Goal: Task Accomplishment & Management: Manage account settings

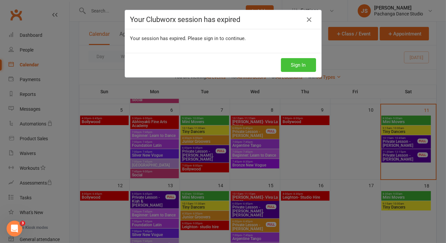
click at [301, 63] on button "Sign In" at bounding box center [298, 65] width 35 height 14
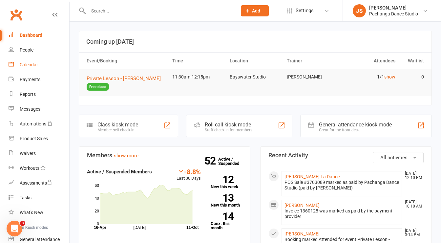
click at [31, 67] on div "Calendar" at bounding box center [29, 64] width 18 height 5
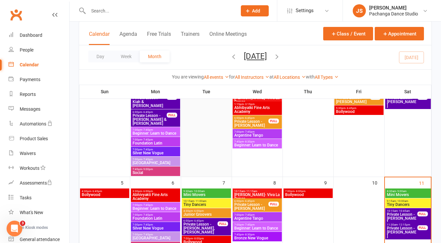
scroll to position [72, 0]
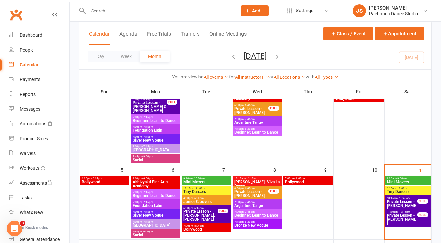
click at [114, 12] on input "text" at bounding box center [159, 10] width 146 height 9
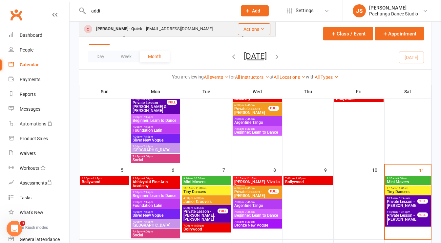
type input "addi"
click at [108, 25] on div "Addie Gordon- Quick" at bounding box center [119, 29] width 50 height 10
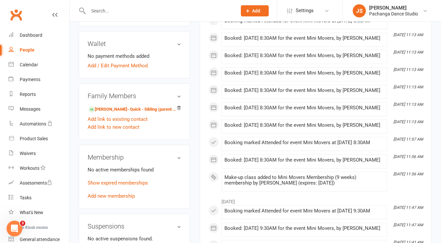
scroll to position [257, 0]
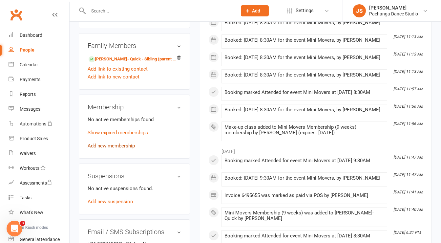
click at [120, 149] on link "Add new membership" at bounding box center [111, 146] width 47 height 6
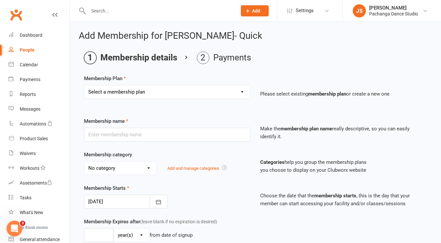
click at [142, 94] on select "Select a membership plan Create new Membership Plan Single Class Pass 5 Class P…" at bounding box center [167, 91] width 166 height 13
click at [178, 68] on main "Membership details Payments Membership Plan Select a membership plan Create new…" at bounding box center [255, 213] width 353 height 323
click at [320, 11] on link "Settings" at bounding box center [310, 10] width 46 height 15
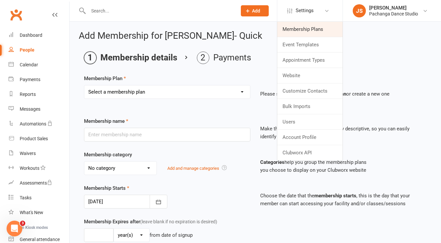
click at [314, 28] on link "Membership Plans" at bounding box center [309, 29] width 65 height 15
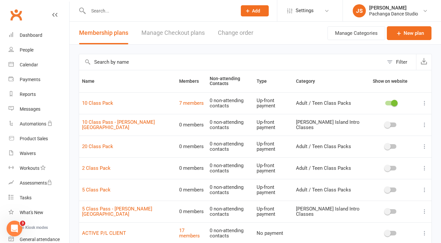
click at [113, 65] on input "text" at bounding box center [231, 62] width 305 height 16
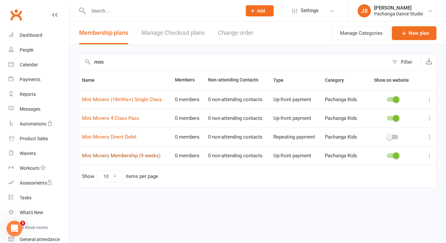
type input "mini"
click at [142, 155] on link "Mini Movers Membership (9 weeks)" at bounding box center [121, 156] width 78 height 6
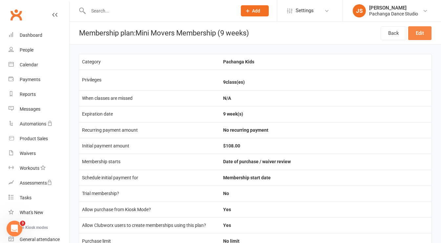
click at [421, 31] on link "Edit" at bounding box center [419, 33] width 23 height 14
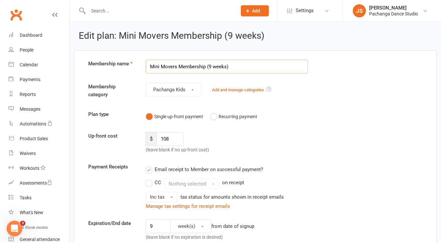
drag, startPoint x: 206, startPoint y: 65, endPoint x: 244, endPoint y: 74, distance: 39.3
type input "Mini Movers Membership"
drag, startPoint x: 145, startPoint y: 143, endPoint x: 134, endPoint y: 145, distance: 11.1
click at [134, 145] on div "Up-front cost $ 108 (leave blank if no up-front cost)" at bounding box center [255, 143] width 344 height 22
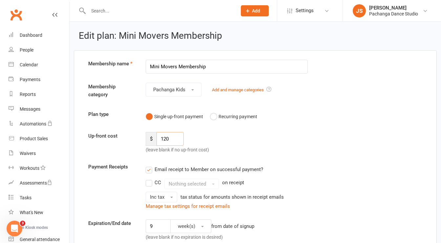
type input "120"
click at [210, 142] on div "$ 120 (leave blank if no up-front cost)" at bounding box center [184, 143] width 86 height 22
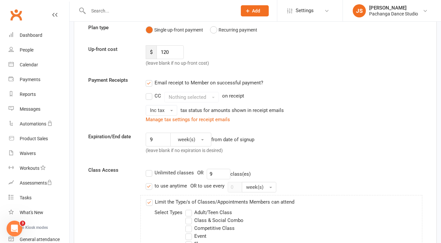
scroll to position [88, 0]
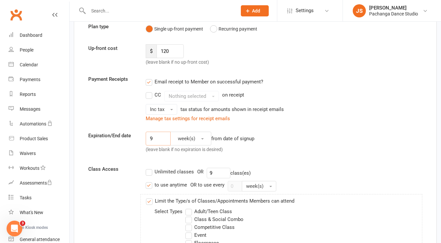
click at [155, 138] on input "9" at bounding box center [158, 139] width 25 height 14
type input "10"
click at [216, 172] on input "9" at bounding box center [219, 173] width 24 height 11
type input "10"
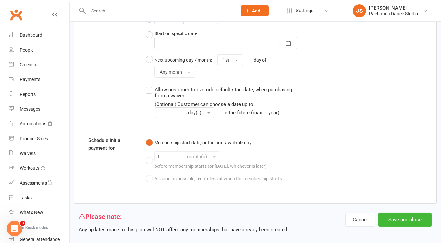
scroll to position [666, 0]
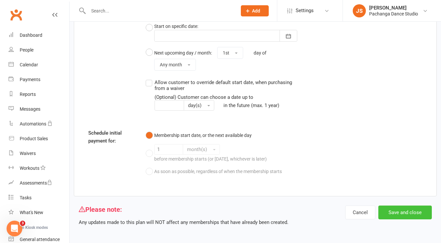
click at [393, 209] on button "Save and close" at bounding box center [406, 213] width 54 height 14
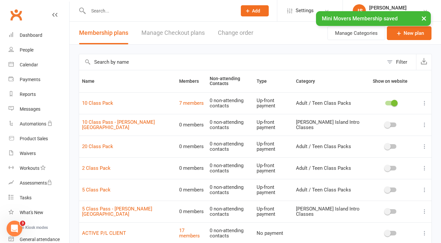
click at [110, 61] on input "text" at bounding box center [231, 62] width 305 height 16
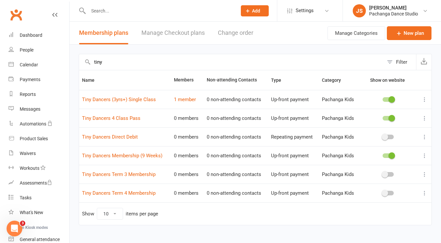
type input "tiny"
click at [426, 173] on icon at bounding box center [425, 174] width 7 height 7
click at [394, 210] on link "Delete" at bounding box center [391, 212] width 65 height 13
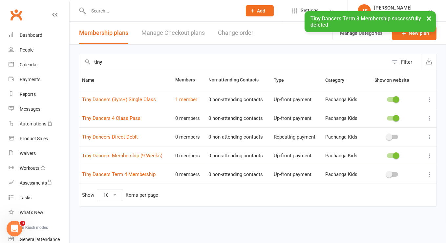
click at [430, 174] on icon at bounding box center [430, 174] width 7 height 7
click at [389, 212] on link "Delete" at bounding box center [401, 212] width 65 height 13
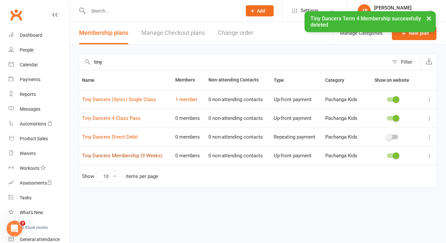
click at [117, 156] on link "Tiny Dancers Membership (9 Weeks)" at bounding box center [122, 156] width 80 height 6
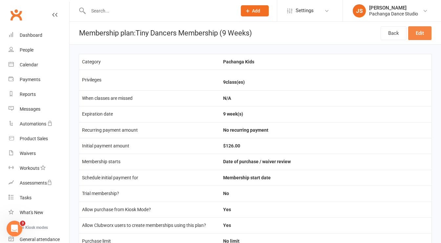
click at [421, 30] on link "Edit" at bounding box center [419, 33] width 23 height 14
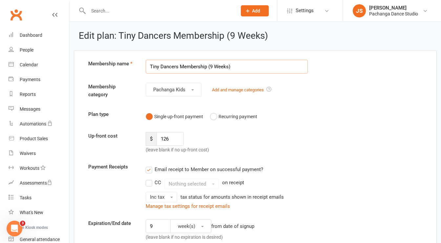
drag, startPoint x: 208, startPoint y: 64, endPoint x: 263, endPoint y: 69, distance: 55.4
click at [263, 69] on input "Tiny Dancers Membership (9 Weeks)" at bounding box center [227, 67] width 162 height 14
type input "Tiny Dancers Membership"
drag, startPoint x: 171, startPoint y: 138, endPoint x: 137, endPoint y: 141, distance: 33.6
click at [137, 141] on div "Up-front cost $ 126 (leave blank if no up-front cost)" at bounding box center [255, 143] width 344 height 22
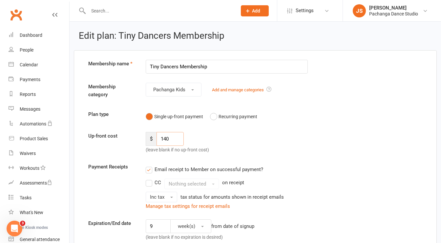
type input "140"
click at [133, 149] on div "Up-front cost $ 140 (leave blank if no up-front cost)" at bounding box center [255, 143] width 344 height 22
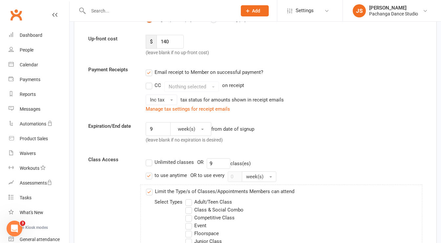
scroll to position [106, 0]
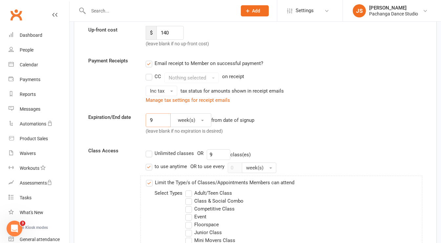
click at [154, 119] on input "9" at bounding box center [158, 120] width 25 height 14
type input "10"
click at [215, 153] on input "9" at bounding box center [219, 154] width 24 height 11
type input "1"
type input "10"
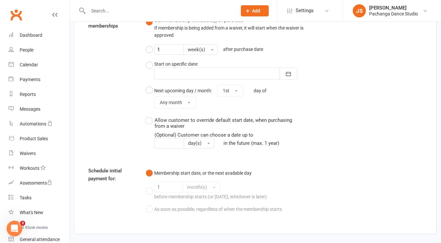
scroll to position [666, 0]
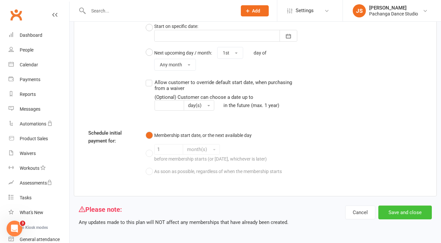
click at [400, 210] on button "Save and close" at bounding box center [406, 213] width 54 height 14
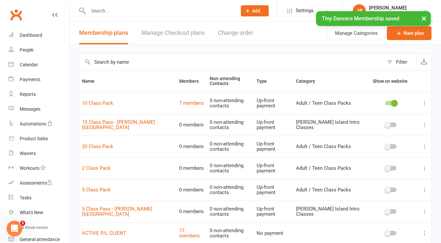
click at [131, 61] on input "text" at bounding box center [231, 62] width 305 height 16
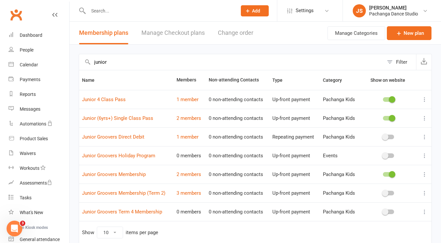
type input "junior"
click at [425, 191] on icon at bounding box center [425, 193] width 7 height 7
click at [389, 232] on link "Delete" at bounding box center [391, 230] width 65 height 13
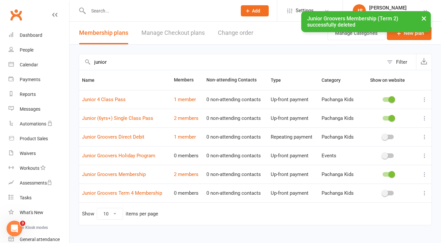
click at [424, 192] on icon at bounding box center [425, 193] width 7 height 7
click at [383, 228] on link "Delete" at bounding box center [391, 230] width 65 height 13
click at [424, 192] on icon at bounding box center [425, 193] width 7 height 7
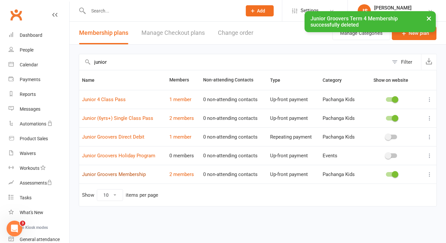
click at [123, 172] on link "Junior Groovers Membership" at bounding box center [114, 174] width 64 height 6
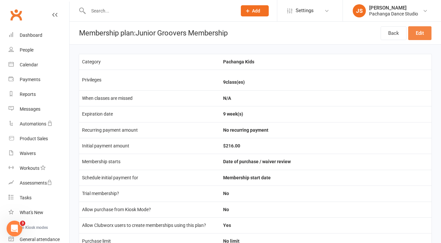
click at [421, 31] on link "Edit" at bounding box center [419, 33] width 23 height 14
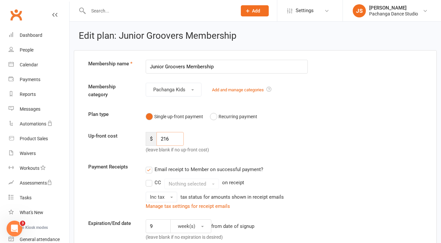
drag, startPoint x: 169, startPoint y: 137, endPoint x: 154, endPoint y: 138, distance: 14.8
click at [154, 138] on div "$ 216" at bounding box center [165, 139] width 38 height 14
type input "240"
click at [211, 166] on label "Email receipt to Member on successful payment?" at bounding box center [205, 170] width 118 height 8
click at [150, 166] on input "Email receipt to Member on successful payment?" at bounding box center [148, 166] width 4 height 0
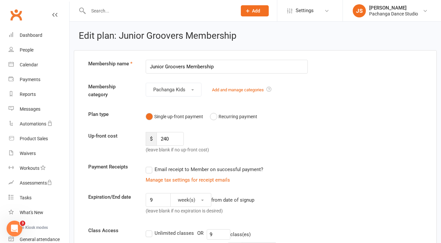
click at [211, 166] on label "Email receipt to Member on successful payment?" at bounding box center [205, 170] width 118 height 8
click at [150, 166] on input "Email receipt to Member on successful payment?" at bounding box center [148, 166] width 4 height 0
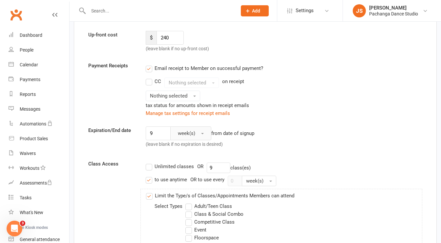
scroll to position [103, 0]
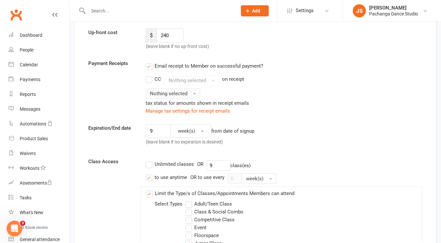
click at [176, 92] on span "Nothing selected" at bounding box center [168, 94] width 37 height 6
click at [170, 111] on link "Inc tax" at bounding box center [178, 107] width 65 height 13
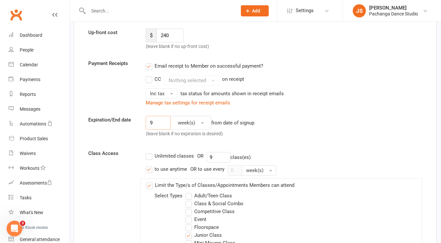
click at [162, 121] on input "9" at bounding box center [158, 123] width 25 height 14
type input "10"
click at [215, 152] on input "9" at bounding box center [219, 157] width 24 height 11
type input "10"
click at [126, 196] on div "Class Access Unlimited classes OR 10 class(es) to use anytime OR to use every 0…" at bounding box center [255, 233] width 344 height 169
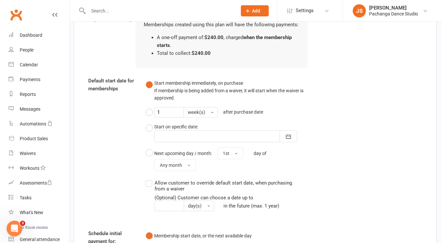
scroll to position [666, 0]
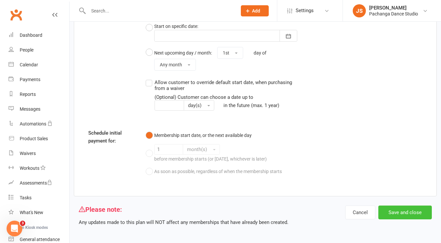
click at [392, 212] on button "Save and close" at bounding box center [406, 213] width 54 height 14
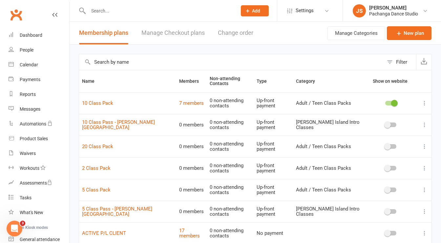
click at [109, 9] on input "text" at bounding box center [159, 10] width 146 height 9
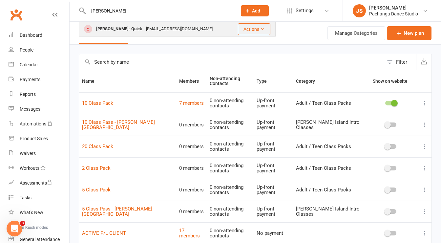
type input "addie"
click at [110, 27] on div "Addie Gordon- Quick" at bounding box center [119, 29] width 50 height 10
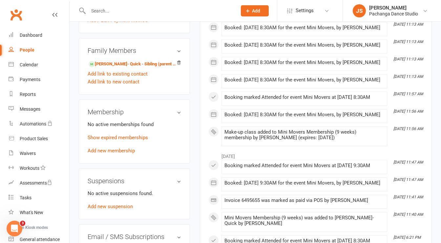
scroll to position [261, 0]
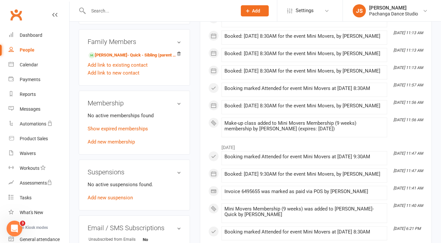
click at [124, 146] on div "No active memberships found Show expired memberships Add new membership" at bounding box center [135, 129] width 94 height 34
click at [121, 145] on link "Add new membership" at bounding box center [111, 142] width 47 height 6
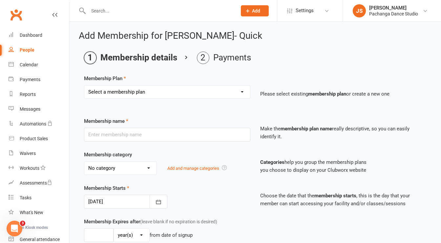
click at [137, 92] on select "Select a membership plan Create new Membership Plan Single Class Pass 5 Class P…" at bounding box center [167, 91] width 166 height 13
select select "33"
click at [84, 85] on select "Select a membership plan Create new Membership Plan Single Class Pass 5 Class P…" at bounding box center [167, 91] width 166 height 13
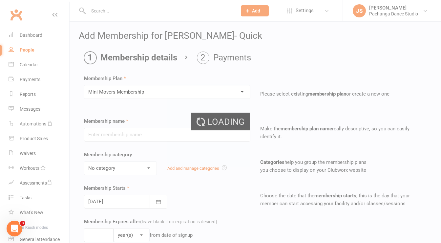
type input "Mini Movers Membership"
select select "5"
type input "10"
select select "1"
type input "10"
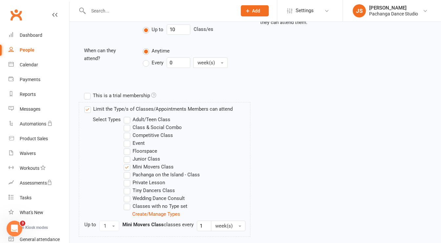
scroll to position [291, 0]
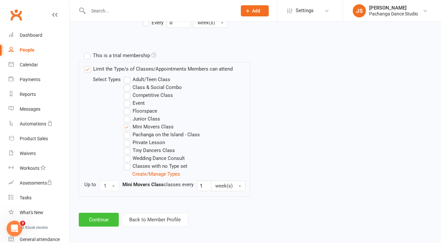
click at [104, 215] on button "Continue" at bounding box center [99, 220] width 40 height 14
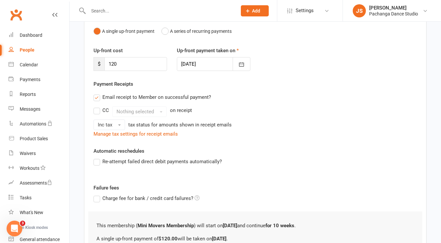
scroll to position [69, 0]
drag, startPoint x: 124, startPoint y: 62, endPoint x: 85, endPoint y: 67, distance: 39.6
click at [85, 67] on div "Member will pay with A single up-front payment A series of recurring payments U…" at bounding box center [255, 140] width 343 height 271
type input "65"
click at [148, 85] on div "Payment Receipts Email receipt to Member on successful payment? CC Nothing sele…" at bounding box center [256, 109] width 324 height 58
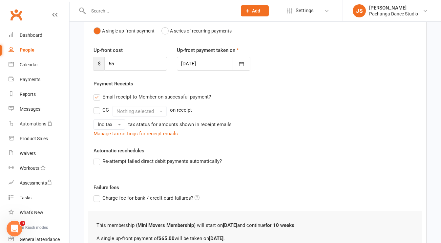
scroll to position [139, 0]
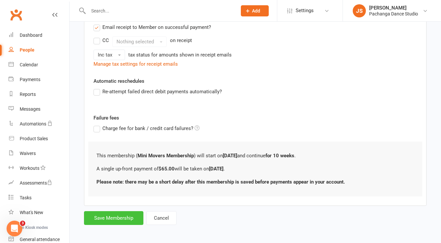
click at [115, 219] on button "Save Membership" at bounding box center [113, 218] width 59 height 14
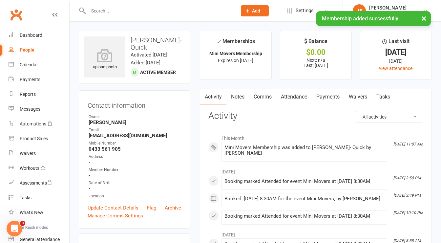
click at [332, 96] on link "Payments" at bounding box center [328, 96] width 33 height 15
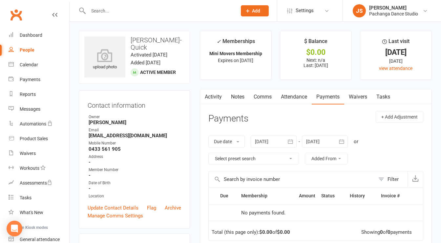
click at [303, 98] on link "Attendance" at bounding box center [293, 96] width 35 height 15
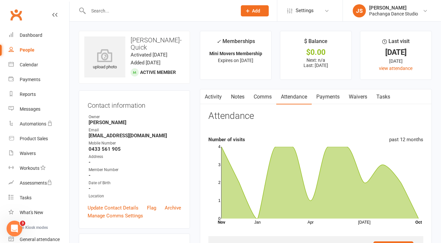
click at [333, 97] on link "Payments" at bounding box center [328, 96] width 33 height 15
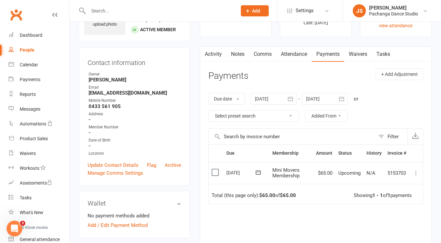
scroll to position [43, 0]
click at [416, 172] on icon at bounding box center [416, 172] width 7 height 7
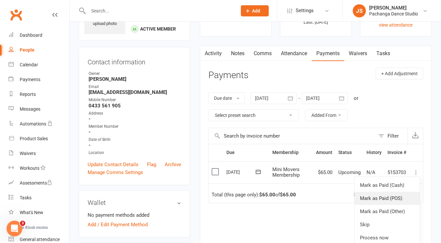
click at [398, 198] on link "Mark as Paid (POS)" at bounding box center [387, 198] width 65 height 13
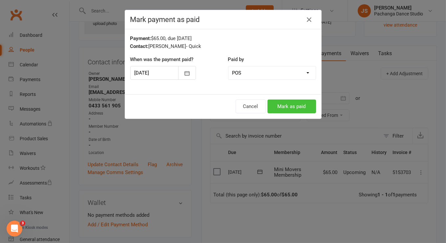
click at [288, 103] on button "Mark as paid" at bounding box center [292, 106] width 49 height 14
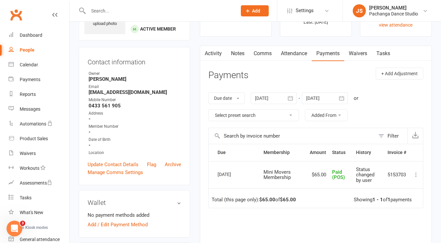
click at [98, 11] on input "text" at bounding box center [159, 10] width 146 height 9
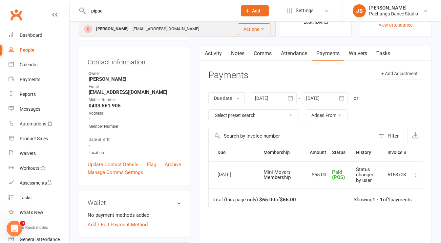
type input "pippa"
click at [110, 30] on div "[PERSON_NAME]" at bounding box center [112, 29] width 36 height 10
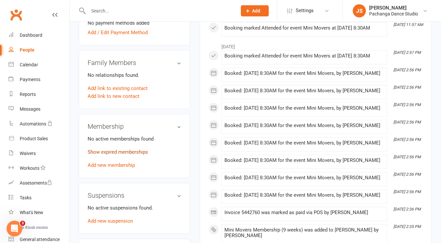
scroll to position [235, 0]
click at [113, 164] on link "Add new membership" at bounding box center [111, 165] width 47 height 6
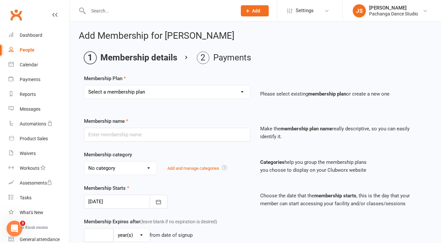
click at [119, 93] on select "Select a membership plan Create new Membership Plan Single Class Pass 5 Class P…" at bounding box center [167, 91] width 166 height 13
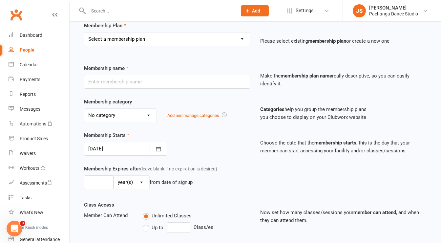
click at [132, 38] on select "Select a membership plan Create new Membership Plan Single Class Pass 5 Class P…" at bounding box center [167, 39] width 166 height 13
select select "33"
click at [84, 33] on select "Select a membership plan Create new Membership Plan Single Class Pass 5 Class P…" at bounding box center [167, 39] width 166 height 13
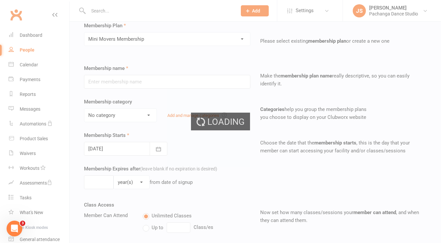
type input "Mini Movers Membership"
select select "5"
type input "10"
select select "1"
type input "10"
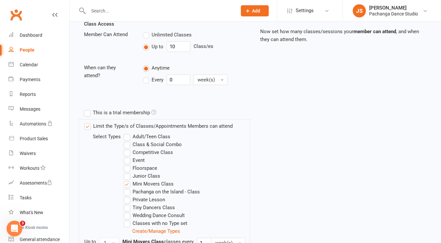
scroll to position [291, 0]
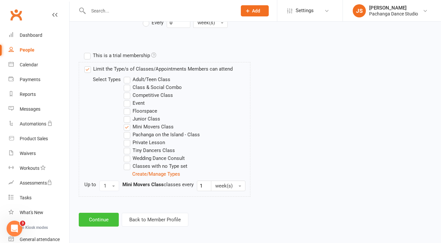
click at [99, 220] on button "Continue" at bounding box center [99, 220] width 40 height 14
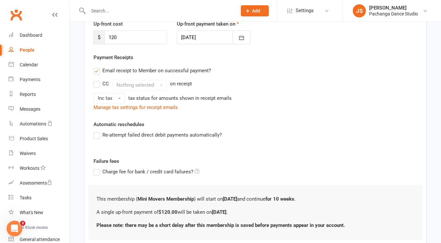
scroll to position [139, 0]
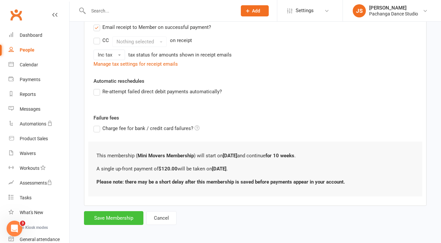
click at [116, 217] on button "Save Membership" at bounding box center [113, 218] width 59 height 14
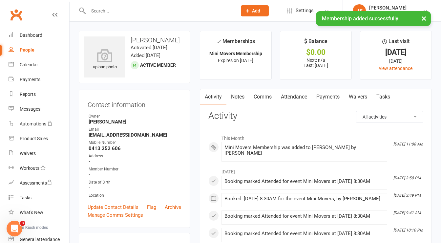
click at [330, 96] on link "Payments" at bounding box center [328, 96] width 33 height 15
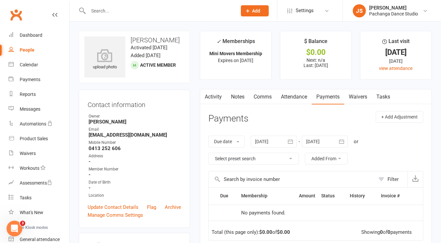
click at [292, 102] on link "Attendance" at bounding box center [293, 96] width 35 height 15
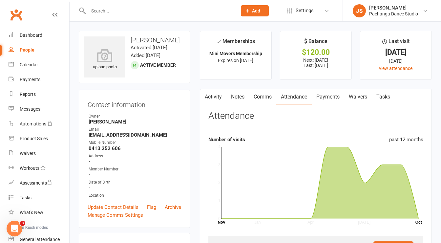
click at [332, 97] on link "Payments" at bounding box center [328, 96] width 33 height 15
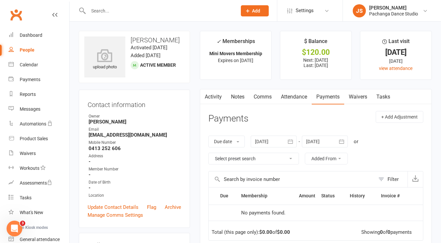
click at [305, 95] on link "Attendance" at bounding box center [293, 96] width 35 height 15
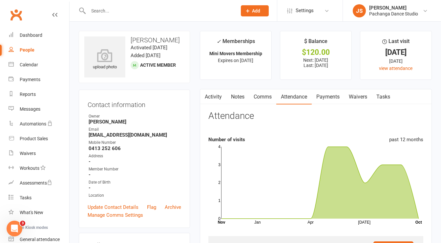
click at [332, 98] on link "Payments" at bounding box center [328, 96] width 33 height 15
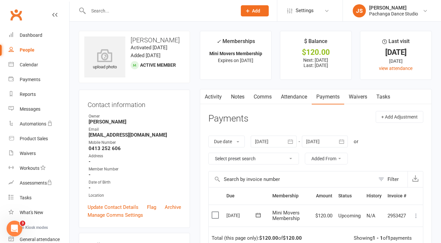
scroll to position [23, 0]
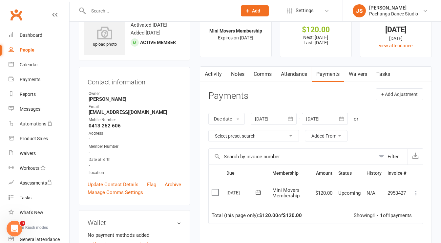
click at [415, 190] on icon at bounding box center [416, 193] width 7 height 7
click at [398, 214] on link "Mark as Paid (POS)" at bounding box center [387, 218] width 65 height 13
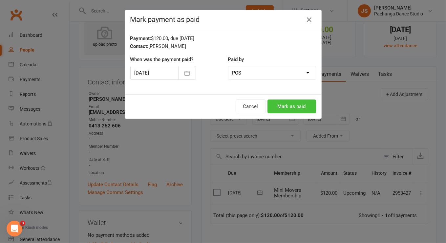
click at [291, 100] on button "Mark as paid" at bounding box center [292, 106] width 49 height 14
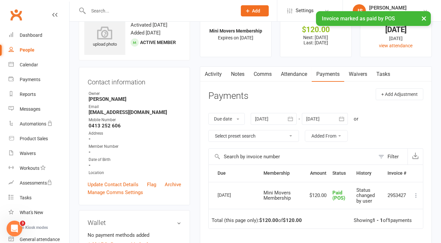
click at [98, 11] on div "× Invoice marked as paid by POS" at bounding box center [216, 11] width 433 height 0
click at [98, 11] on input "text" at bounding box center [159, 10] width 146 height 9
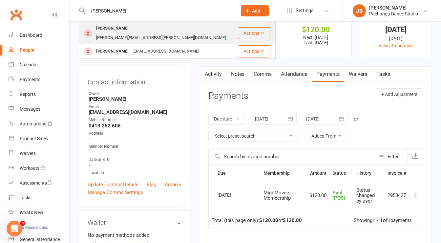
type input "[PERSON_NAME]"
click at [102, 29] on div "[PERSON_NAME]" at bounding box center [112, 29] width 36 height 10
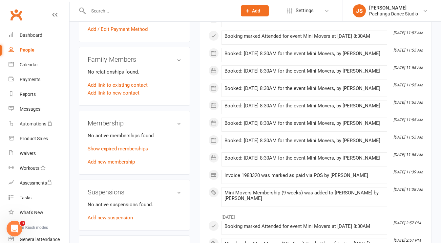
scroll to position [244, 0]
click at [118, 159] on link "Add new membership" at bounding box center [111, 162] width 47 height 6
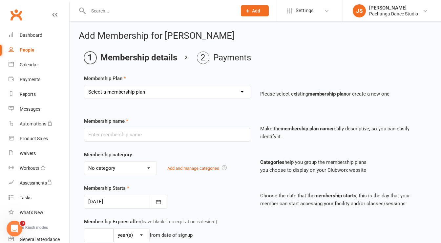
click at [152, 93] on select "Select a membership plan Create new Membership Plan Single Class Pass 5 Class P…" at bounding box center [167, 91] width 166 height 13
select select "33"
click at [84, 85] on select "Select a membership plan Create new Membership Plan Single Class Pass 5 Class P…" at bounding box center [167, 91] width 166 height 13
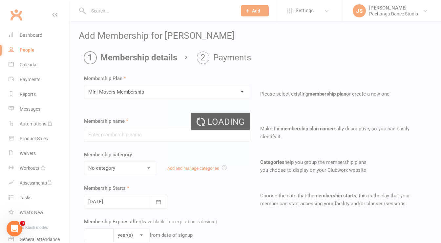
type input "Mini Movers Membership"
select select "5"
type input "10"
select select "1"
type input "10"
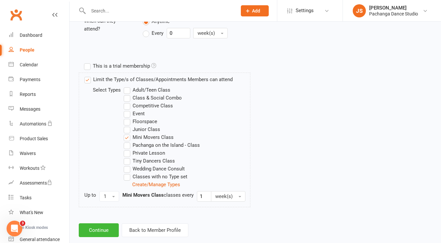
scroll to position [291, 0]
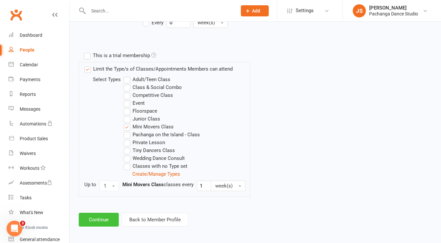
click at [94, 216] on button "Continue" at bounding box center [99, 220] width 40 height 14
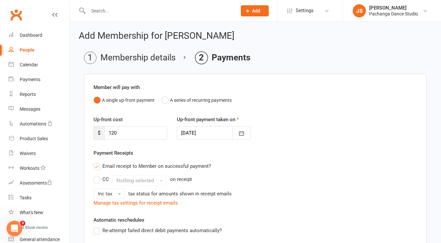
scroll to position [139, 0]
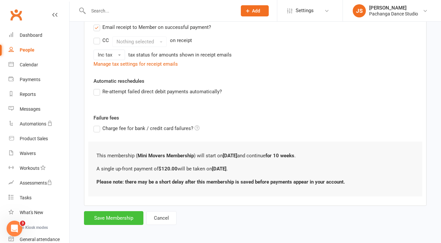
click at [120, 214] on button "Save Membership" at bounding box center [113, 218] width 59 height 14
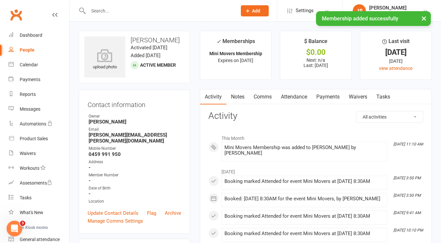
click at [326, 96] on link "Payments" at bounding box center [328, 96] width 33 height 15
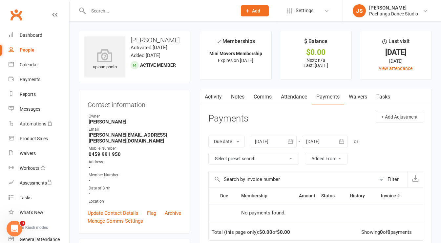
click at [296, 95] on link "Attendance" at bounding box center [293, 96] width 35 height 15
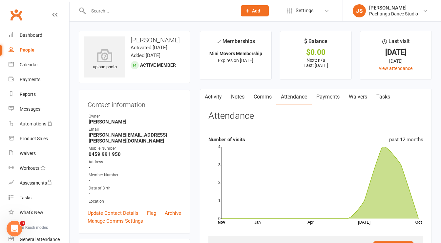
click at [325, 99] on link "Payments" at bounding box center [328, 96] width 33 height 15
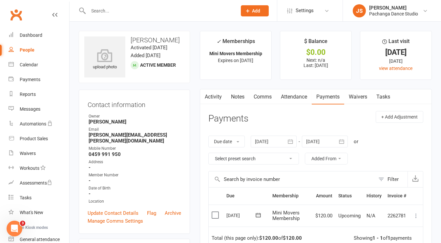
scroll to position [24, 0]
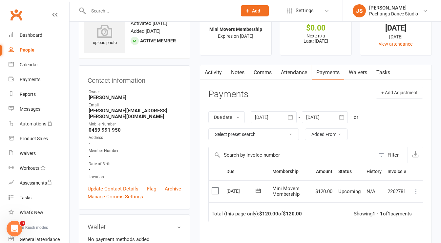
click at [416, 189] on icon at bounding box center [416, 191] width 7 height 7
click at [396, 215] on link "Mark as Paid (POS)" at bounding box center [387, 217] width 65 height 13
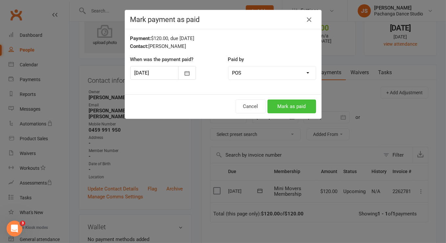
click at [286, 106] on button "Mark as paid" at bounding box center [292, 106] width 49 height 14
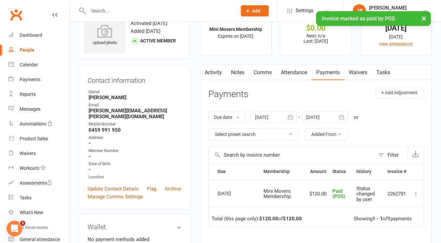
click at [101, 8] on input "text" at bounding box center [159, 10] width 146 height 9
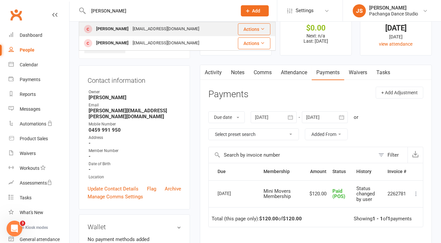
type input "emmett"
click at [101, 25] on div "Emmett Edwards" at bounding box center [112, 29] width 36 height 10
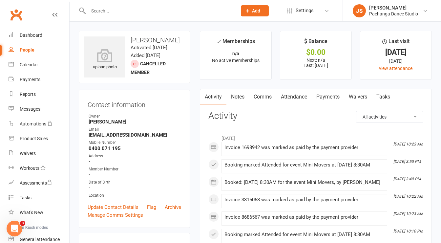
click at [330, 98] on link "Payments" at bounding box center [328, 96] width 33 height 15
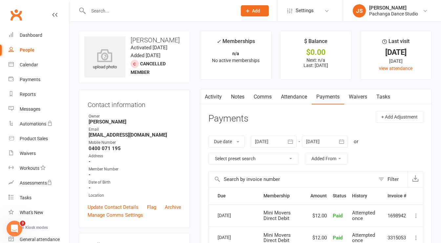
click at [111, 6] on div at bounding box center [156, 10] width 154 height 21
click at [99, 12] on input "text" at bounding box center [159, 10] width 146 height 9
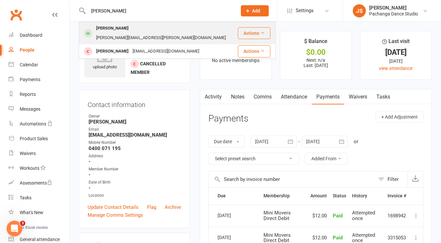
type input "[PERSON_NAME]"
click at [102, 30] on div "[PERSON_NAME]" at bounding box center [112, 29] width 36 height 10
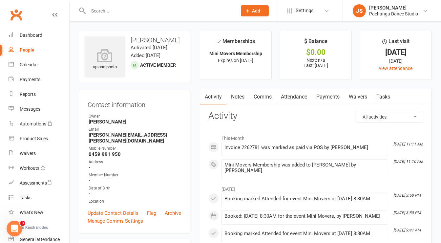
click at [332, 99] on link "Payments" at bounding box center [328, 96] width 33 height 15
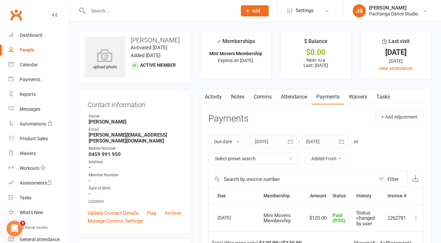
click at [99, 12] on input "text" at bounding box center [159, 10] width 146 height 9
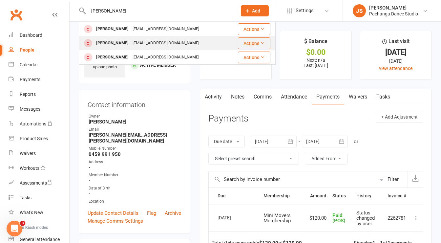
type input "[PERSON_NAME]"
click at [99, 45] on div "[PERSON_NAME]" at bounding box center [112, 43] width 36 height 10
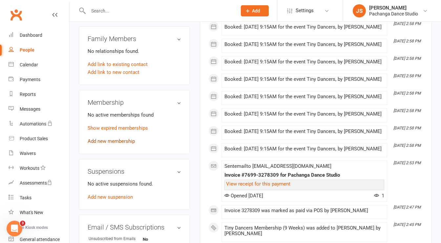
scroll to position [260, 0]
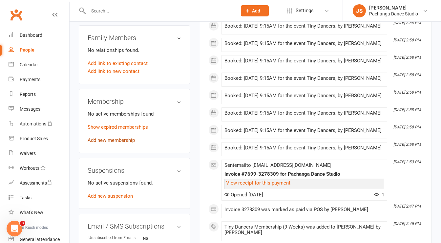
click at [126, 141] on link "Add new membership" at bounding box center [111, 140] width 47 height 6
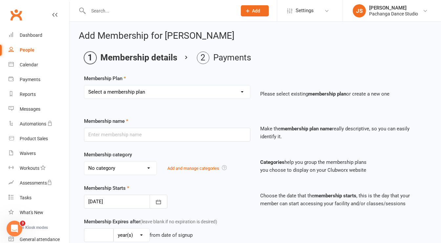
click at [132, 88] on select "Select a membership plan Create new Membership Plan Single Class Pass 5 Class P…" at bounding box center [167, 91] width 166 height 13
select select "32"
click at [84, 85] on select "Select a membership plan Create new Membership Plan Single Class Pass 5 Class P…" at bounding box center [167, 91] width 166 height 13
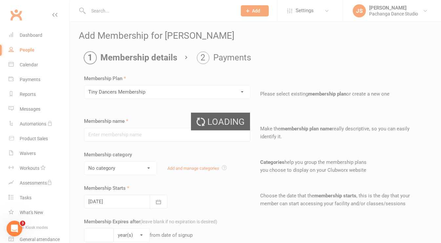
type input "Tiny Dancers Membership"
select select "5"
type input "10"
select select "1"
type input "10"
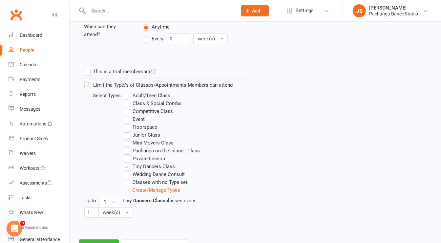
scroll to position [291, 0]
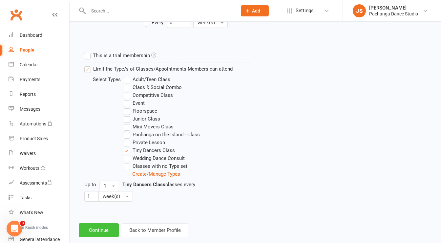
click at [99, 223] on button "Continue" at bounding box center [99, 230] width 40 height 14
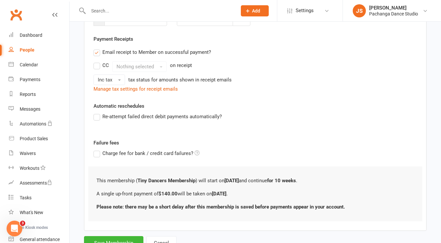
scroll to position [139, 0]
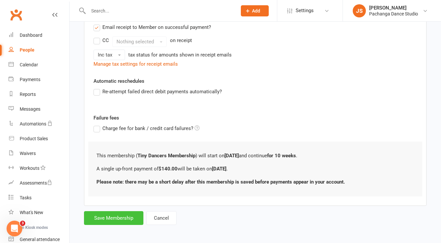
click at [127, 218] on button "Save Membership" at bounding box center [113, 218] width 59 height 14
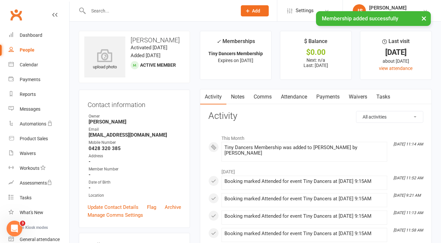
click at [333, 98] on link "Payments" at bounding box center [328, 96] width 33 height 15
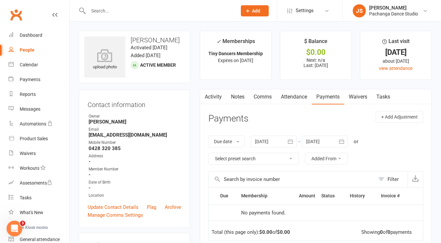
click at [293, 99] on link "Attendance" at bounding box center [293, 96] width 35 height 15
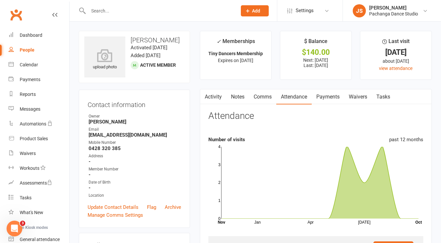
click at [335, 98] on link "Payments" at bounding box center [328, 96] width 33 height 15
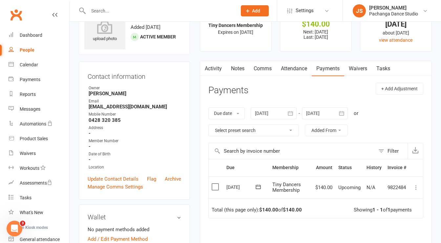
scroll to position [30, 0]
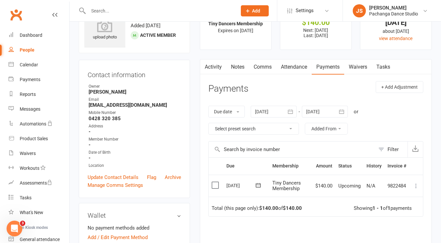
click at [416, 183] on icon at bounding box center [416, 186] width 7 height 7
click at [397, 210] on link "Mark as Paid (POS)" at bounding box center [387, 211] width 65 height 13
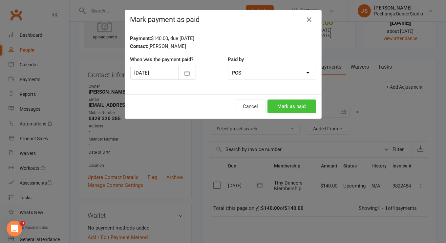
click at [299, 103] on button "Mark as paid" at bounding box center [292, 106] width 49 height 14
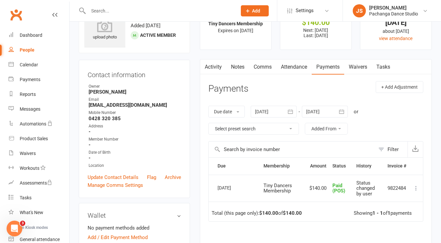
scroll to position [0, 0]
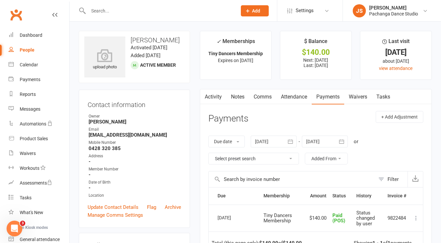
click at [105, 12] on input "text" at bounding box center [159, 10] width 146 height 9
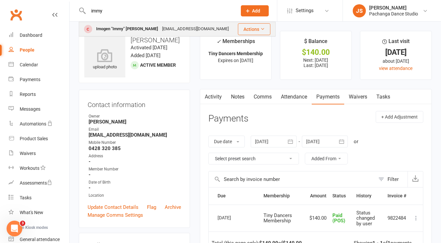
type input "immy"
click at [104, 28] on div "Imogen "Immy" [PERSON_NAME]" at bounding box center [127, 29] width 66 height 10
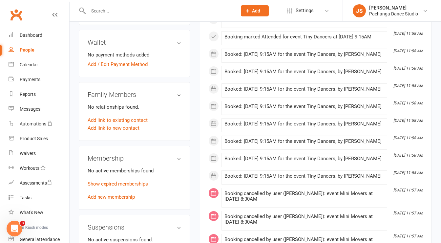
scroll to position [210, 0]
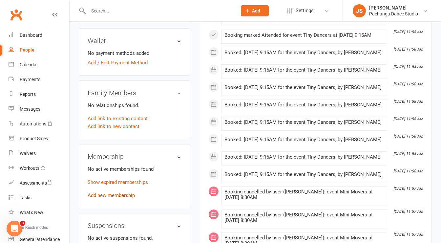
click at [118, 198] on link "Add new membership" at bounding box center [111, 195] width 47 height 6
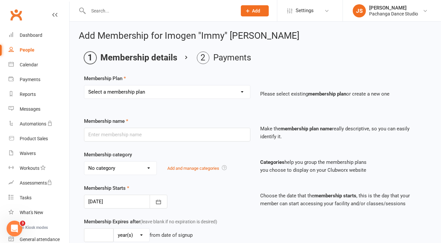
click at [156, 93] on select "Select a membership plan Create new Membership Plan Single Class Pass 5 Class P…" at bounding box center [167, 91] width 166 height 13
click at [142, 95] on select "Select a membership plan Create new Membership Plan Single Class Pass 5 Class P…" at bounding box center [167, 91] width 166 height 13
select select "32"
click at [84, 85] on select "Select a membership plan Create new Membership Plan Single Class Pass 5 Class P…" at bounding box center [167, 91] width 166 height 13
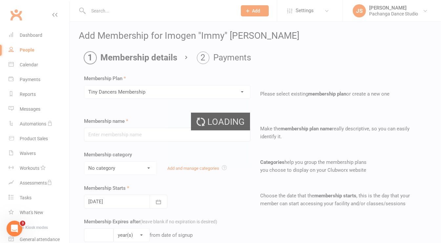
type input "Tiny Dancers Membership"
select select "5"
type input "10"
select select "1"
type input "10"
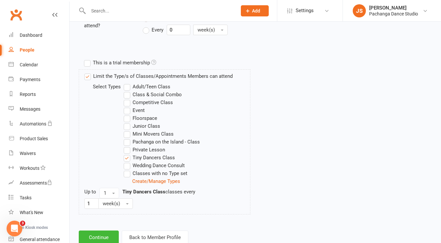
scroll to position [291, 0]
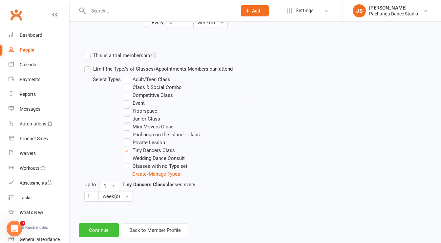
click at [96, 223] on button "Continue" at bounding box center [99, 230] width 40 height 14
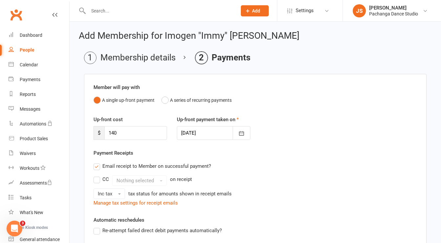
scroll to position [139, 0]
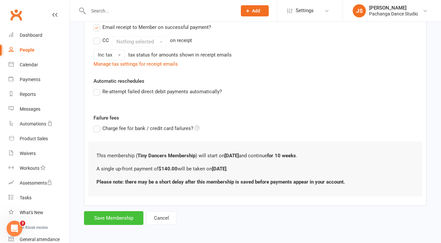
click at [116, 215] on button "Save Membership" at bounding box center [113, 218] width 59 height 14
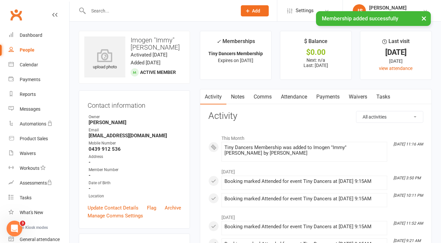
click at [328, 97] on link "Payments" at bounding box center [328, 96] width 33 height 15
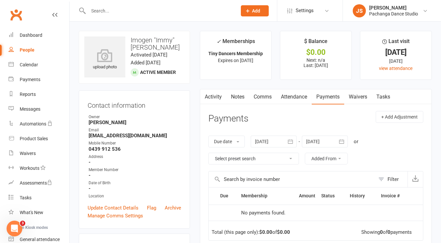
click at [296, 96] on link "Attendance" at bounding box center [293, 96] width 35 height 15
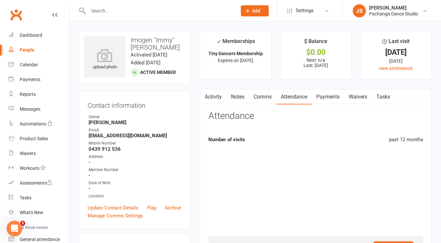
click at [332, 95] on link "Payments" at bounding box center [328, 96] width 33 height 15
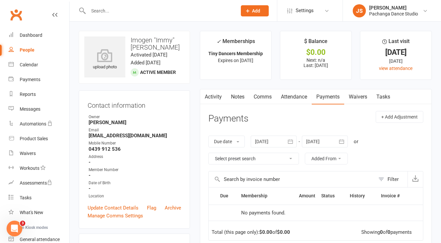
click at [293, 96] on link "Attendance" at bounding box center [293, 96] width 35 height 15
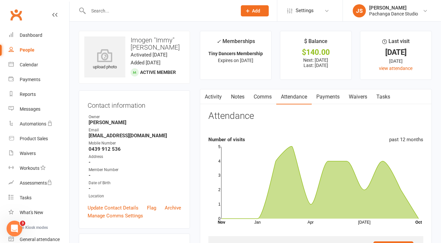
click at [334, 98] on link "Payments" at bounding box center [328, 96] width 33 height 15
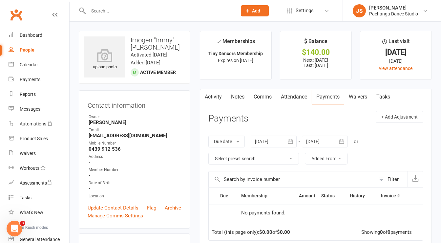
click at [293, 97] on link "Attendance" at bounding box center [293, 96] width 35 height 15
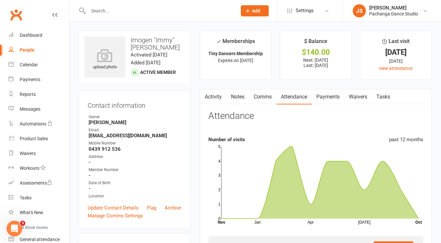
click at [318, 99] on link "Payments" at bounding box center [328, 96] width 33 height 15
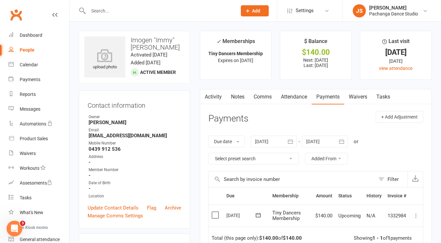
click at [419, 214] on icon at bounding box center [416, 215] width 7 height 7
click at [398, 237] on link "Mark as Paid (POS)" at bounding box center [387, 241] width 65 height 13
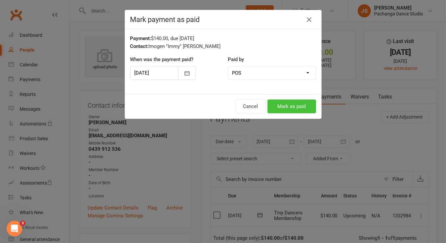
click at [293, 106] on button "Mark as paid" at bounding box center [292, 106] width 49 height 14
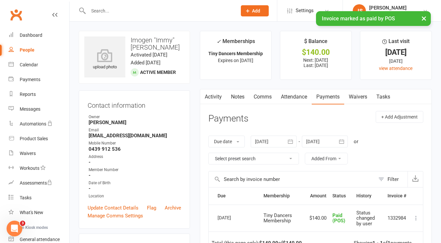
click at [103, 11] on div "× Invoice marked as paid by POS" at bounding box center [216, 11] width 433 height 0
click at [93, 11] on div "× Invoice marked as paid by POS" at bounding box center [216, 11] width 433 height 0
click at [97, 9] on input "text" at bounding box center [159, 10] width 146 height 9
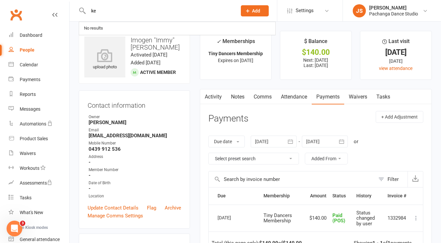
type input "k"
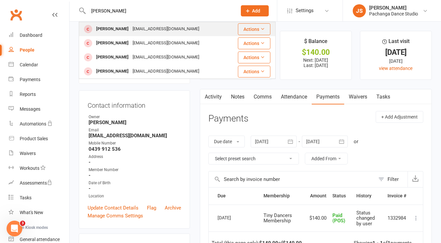
type input "lennon"
click at [109, 29] on div "Lennon Mardell" at bounding box center [112, 29] width 36 height 10
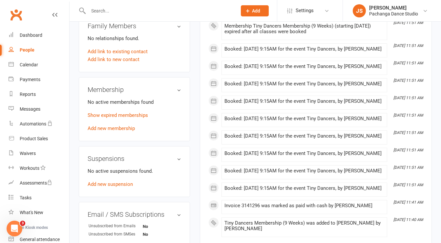
scroll to position [273, 0]
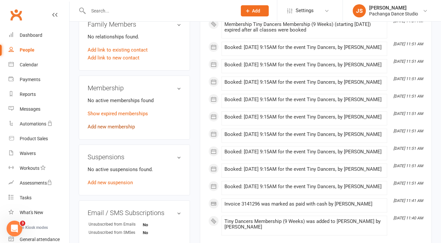
click at [111, 130] on link "Add new membership" at bounding box center [111, 127] width 47 height 6
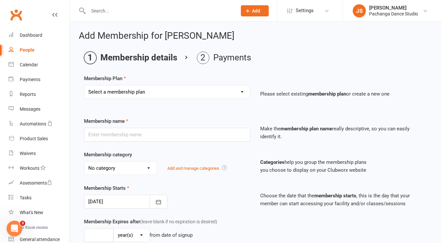
click at [133, 92] on select "Select a membership plan Create new Membership Plan Single Class Pass 5 Class P…" at bounding box center [167, 91] width 166 height 13
select select "32"
click at [84, 85] on select "Select a membership plan Create new Membership Plan Single Class Pass 5 Class P…" at bounding box center [167, 91] width 166 height 13
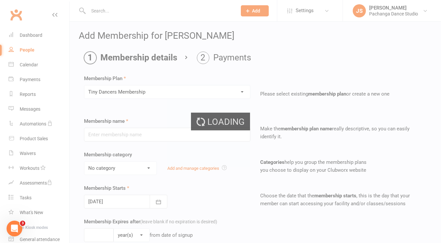
type input "Tiny Dancers Membership"
select select "5"
type input "10"
select select "1"
type input "10"
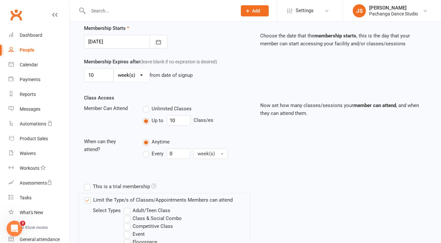
scroll to position [291, 0]
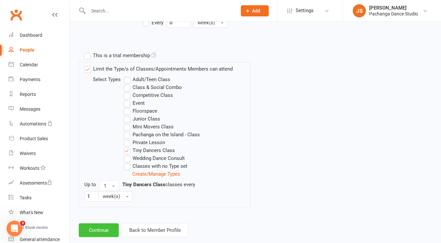
click at [100, 223] on button "Continue" at bounding box center [99, 230] width 40 height 14
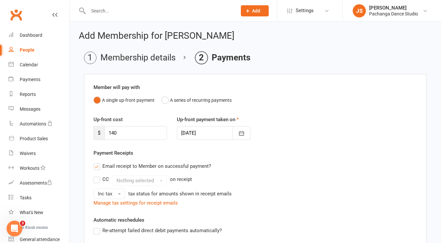
scroll to position [139, 0]
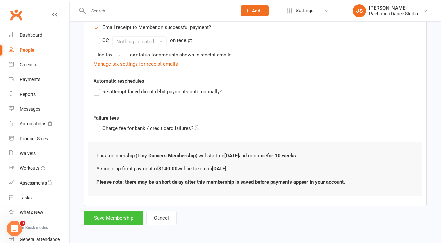
click at [125, 218] on button "Save Membership" at bounding box center [113, 218] width 59 height 14
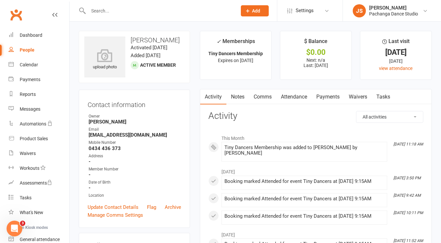
click at [337, 95] on link "Payments" at bounding box center [328, 96] width 33 height 15
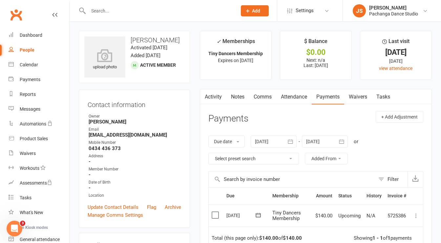
click at [416, 214] on icon at bounding box center [416, 215] width 7 height 7
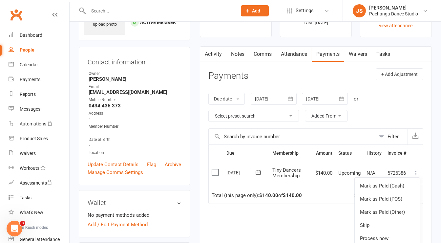
scroll to position [43, 0]
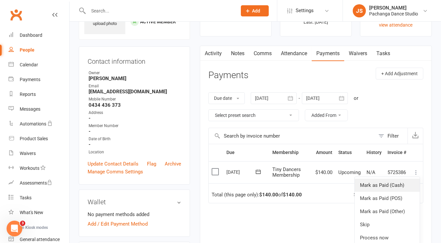
click at [403, 182] on link "Mark as Paid (Cash)" at bounding box center [387, 185] width 65 height 13
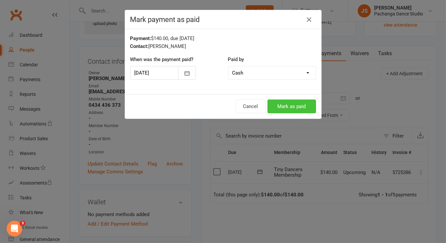
click at [292, 105] on button "Mark as paid" at bounding box center [292, 106] width 49 height 14
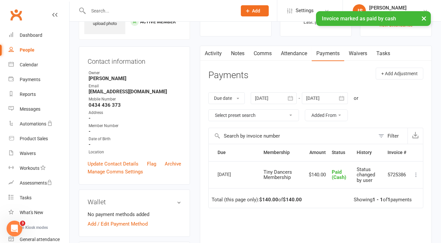
click at [196, 60] on main "✓ Memberships Tiny Dancers Membership Expires on 19th December, 2025 $ Balance …" at bounding box center [316, 149] width 242 height 322
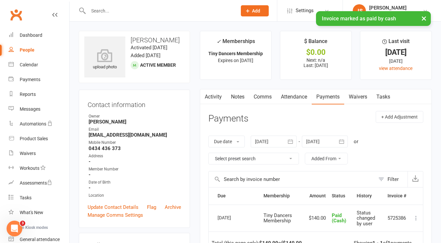
click at [117, 10] on input "text" at bounding box center [159, 10] width 146 height 9
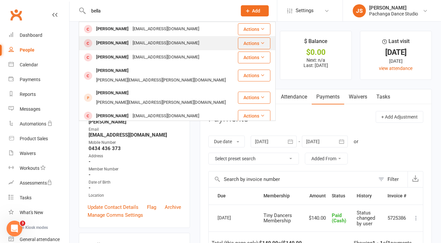
type input "bella"
click at [99, 42] on div "[PERSON_NAME]" at bounding box center [112, 43] width 36 height 10
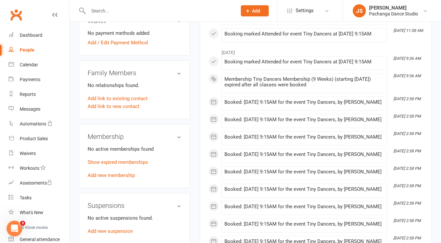
scroll to position [257, 0]
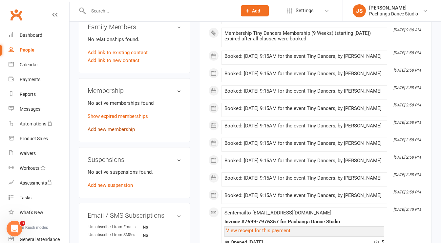
click at [134, 132] on link "Add new membership" at bounding box center [111, 129] width 47 height 6
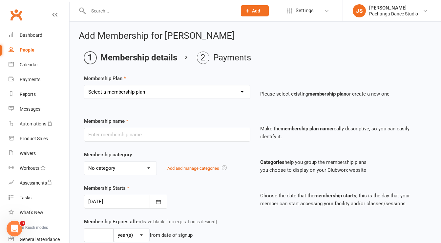
click at [166, 90] on select "Select a membership plan Create new Membership Plan Single Class Pass 5 Class P…" at bounding box center [167, 91] width 166 height 13
click at [149, 97] on select "Select a membership plan Create new Membership Plan Single Class Pass 5 Class P…" at bounding box center [167, 91] width 166 height 13
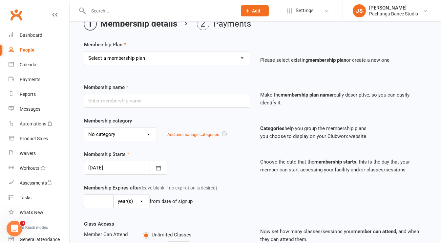
scroll to position [34, 0]
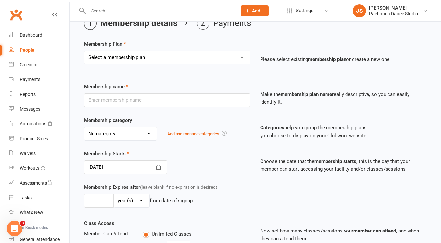
click at [154, 55] on select "Select a membership plan Create new Membership Plan Single Class Pass 5 Class P…" at bounding box center [167, 57] width 166 height 13
select select "32"
click at [84, 51] on select "Select a membership plan Create new Membership Plan Single Class Pass 5 Class P…" at bounding box center [167, 57] width 166 height 13
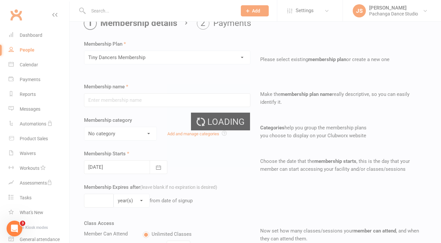
type input "Tiny Dancers Membership"
select select "5"
type input "10"
select select "1"
type input "10"
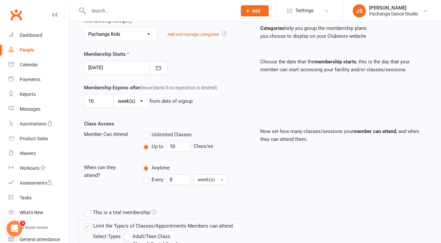
scroll to position [291, 0]
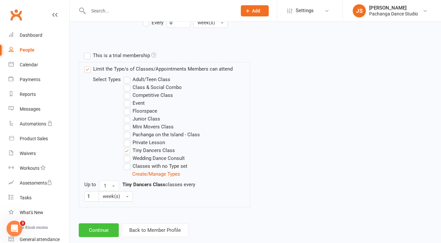
click at [103, 223] on button "Continue" at bounding box center [99, 230] width 40 height 14
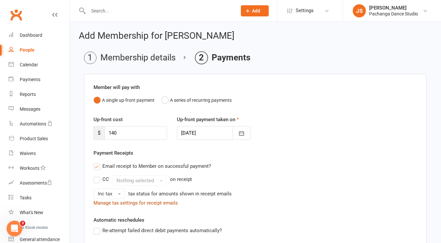
scroll to position [139, 0]
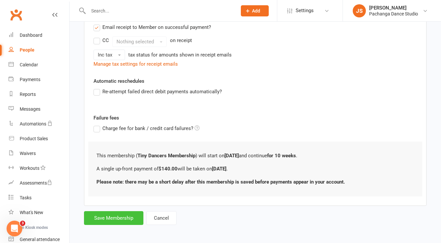
click at [124, 214] on button "Save Membership" at bounding box center [113, 218] width 59 height 14
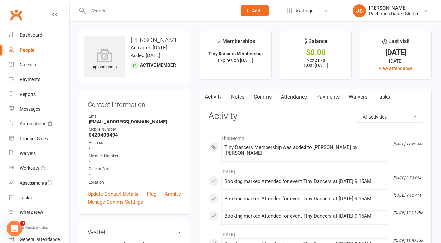
click at [330, 97] on link "Payments" at bounding box center [328, 96] width 33 height 15
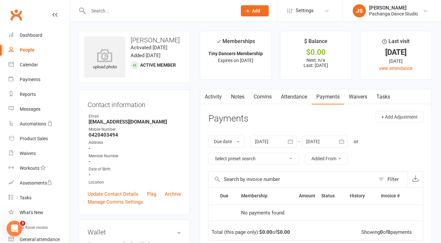
click at [300, 94] on link "Attendance" at bounding box center [293, 96] width 35 height 15
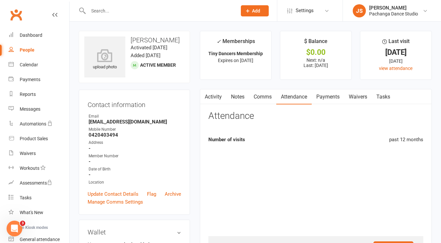
click at [326, 95] on link "Payments" at bounding box center [328, 96] width 33 height 15
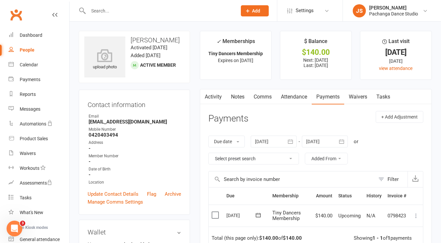
click at [417, 214] on icon at bounding box center [416, 215] width 7 height 7
click at [394, 237] on link "Mark as Paid (POS)" at bounding box center [387, 241] width 65 height 13
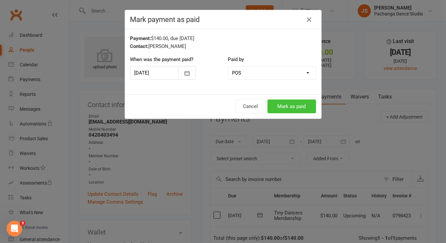
click at [285, 106] on button "Mark as paid" at bounding box center [292, 106] width 49 height 14
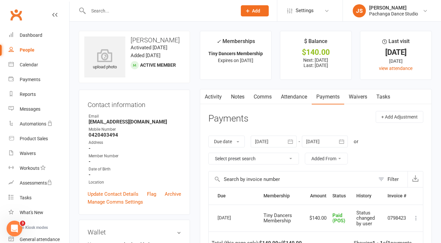
click at [104, 9] on input "text" at bounding box center [159, 10] width 146 height 9
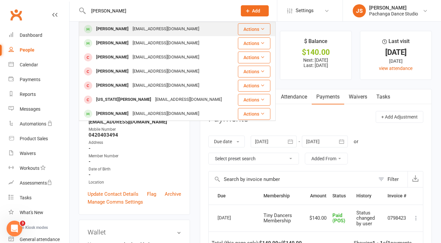
type input "[PERSON_NAME]"
click at [106, 30] on div "[PERSON_NAME]" at bounding box center [112, 29] width 36 height 10
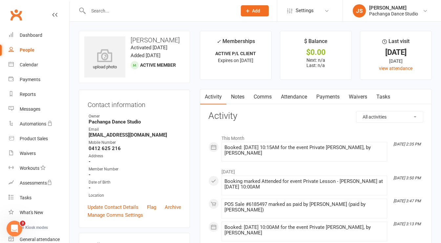
click at [100, 13] on input "text" at bounding box center [159, 10] width 146 height 9
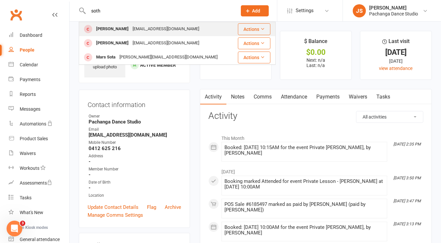
type input "soth"
click at [102, 28] on div "[PERSON_NAME]" at bounding box center [112, 29] width 36 height 10
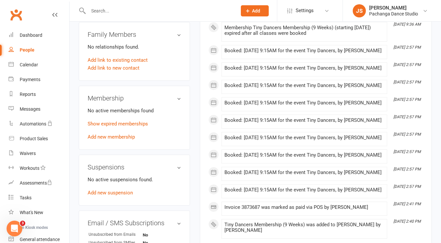
scroll to position [269, 0]
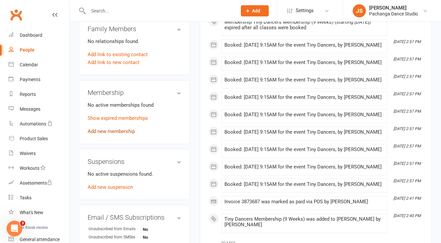
click at [119, 134] on link "Add new membership" at bounding box center [111, 131] width 47 height 6
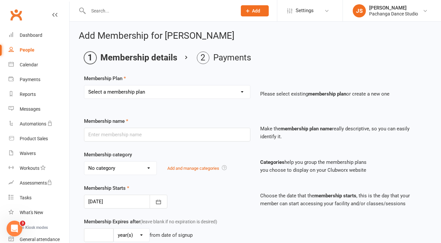
click at [128, 77] on div "Membership Plan Select a membership plan Create new Membership Plan Single Clas…" at bounding box center [255, 91] width 343 height 33
click at [133, 95] on select "Select a membership plan Create new Membership Plan Single Class Pass 5 Class P…" at bounding box center [167, 91] width 166 height 13
select select "32"
click at [84, 85] on select "Select a membership plan Create new Membership Plan Single Class Pass 5 Class P…" at bounding box center [167, 91] width 166 height 13
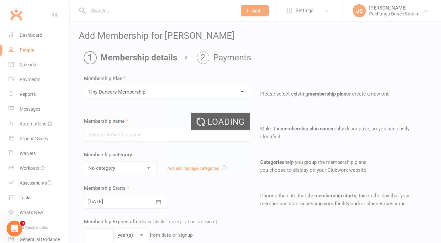
type input "Tiny Dancers Membership"
select select "5"
type input "10"
select select "1"
type input "10"
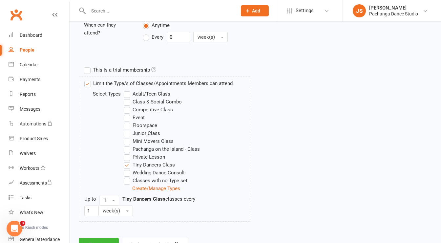
scroll to position [291, 0]
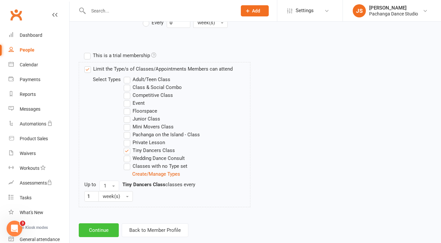
click at [114, 223] on button "Continue" at bounding box center [99, 230] width 40 height 14
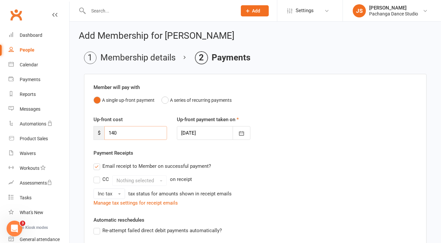
drag, startPoint x: 119, startPoint y: 133, endPoint x: 99, endPoint y: 128, distance: 20.8
click at [99, 133] on div "$ 140" at bounding box center [131, 133] width 74 height 14
type input "115"
click at [132, 147] on div "Up-front cost $ 115 Up-front payment taken on [DATE] [DATE] Sun Mon Tue Wed Thu…" at bounding box center [256, 132] width 334 height 33
click at [95, 168] on label "Email receipt to Member on successful payment?" at bounding box center [153, 166] width 118 height 8
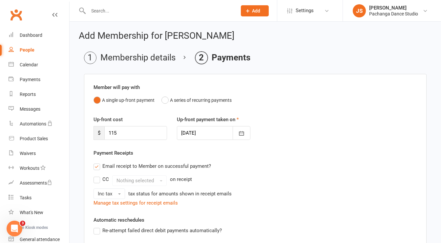
click at [95, 162] on input "Email receipt to Member on successful payment?" at bounding box center [96, 162] width 4 height 0
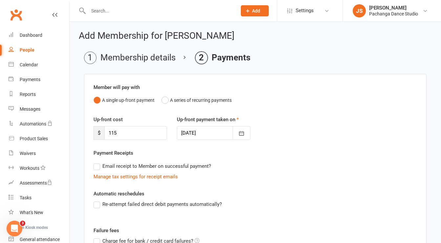
scroll to position [113, 0]
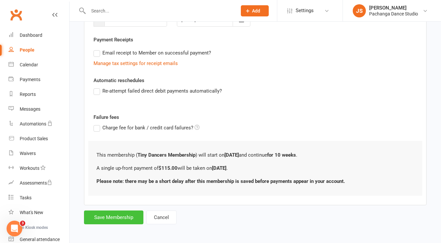
click at [114, 216] on button "Save Membership" at bounding box center [113, 217] width 59 height 14
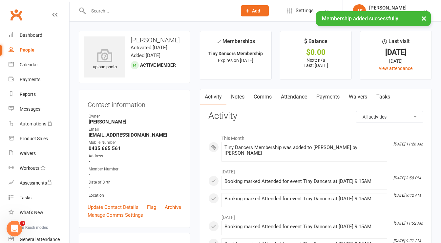
click at [339, 97] on link "Payments" at bounding box center [328, 96] width 33 height 15
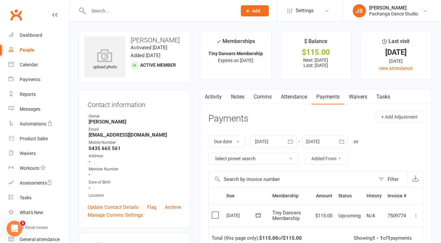
click at [417, 215] on icon at bounding box center [416, 215] width 7 height 7
click at [401, 237] on link "Mark as Paid (POS)" at bounding box center [387, 241] width 65 height 13
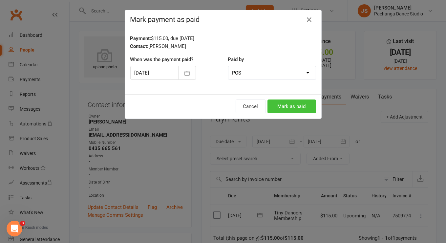
click at [283, 105] on button "Mark as paid" at bounding box center [292, 106] width 49 height 14
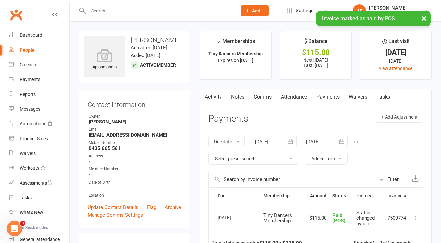
click at [118, 11] on div "× Invoice marked as paid by POS" at bounding box center [216, 11] width 433 height 0
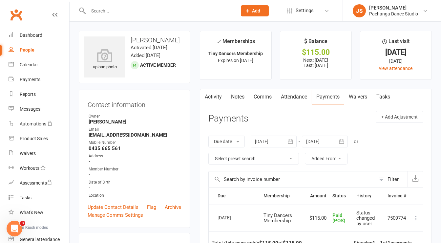
click at [104, 13] on input "text" at bounding box center [159, 10] width 146 height 9
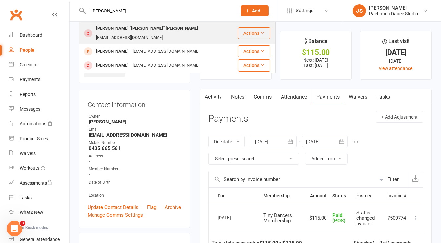
type input "tommy"
click at [108, 29] on div "[PERSON_NAME] "[PERSON_NAME]" [PERSON_NAME]" at bounding box center [147, 29] width 106 height 10
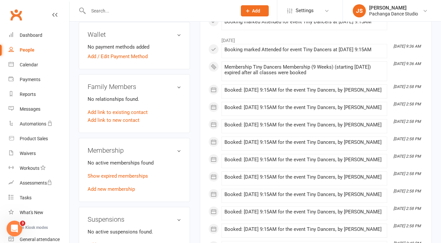
scroll to position [228, 0]
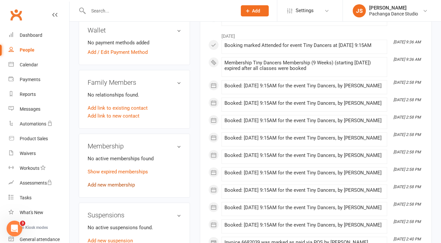
click at [124, 186] on link "Add new membership" at bounding box center [111, 185] width 47 height 6
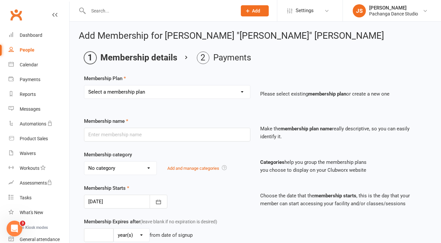
click at [132, 92] on select "Select a membership plan Create new Membership Plan Single Class Pass 5 Class P…" at bounding box center [167, 91] width 166 height 13
select select "32"
click at [84, 85] on select "Select a membership plan Create new Membership Plan Single Class Pass 5 Class P…" at bounding box center [167, 91] width 166 height 13
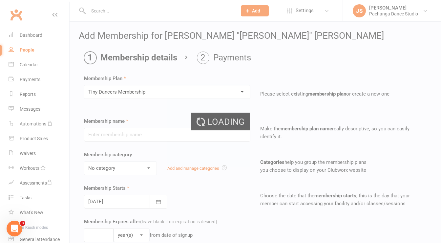
type input "Tiny Dancers Membership"
select select "5"
type input "10"
select select "1"
type input "10"
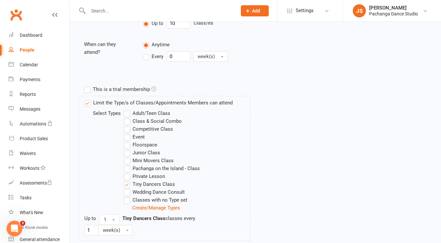
scroll to position [291, 0]
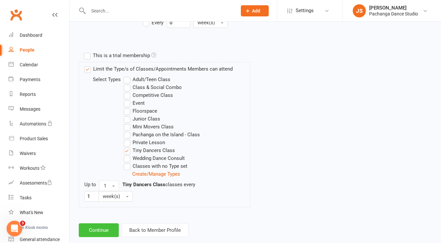
click at [108, 223] on button "Continue" at bounding box center [99, 230] width 40 height 14
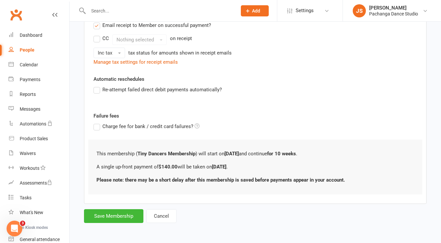
scroll to position [0, 0]
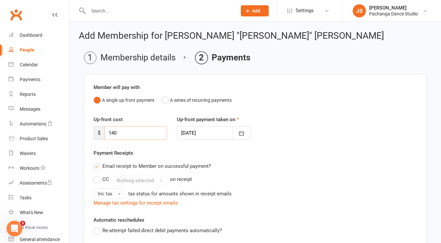
click at [122, 130] on input "140" at bounding box center [135, 133] width 63 height 14
type input "115"
click at [97, 166] on label "Email receipt to Member on successful payment?" at bounding box center [153, 166] width 118 height 8
click at [97, 162] on input "Email receipt to Member on successful payment?" at bounding box center [96, 162] width 4 height 0
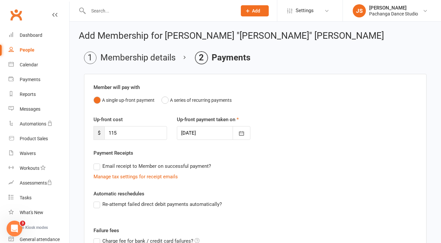
scroll to position [113, 0]
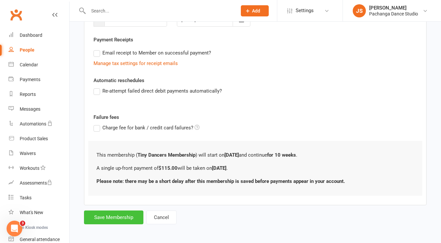
click at [122, 213] on button "Save Membership" at bounding box center [113, 217] width 59 height 14
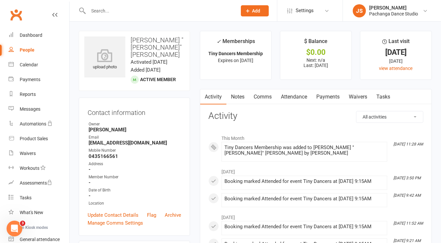
click at [331, 99] on link "Payments" at bounding box center [328, 96] width 33 height 15
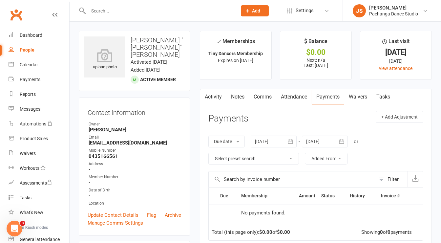
click at [292, 99] on link "Attendance" at bounding box center [293, 96] width 35 height 15
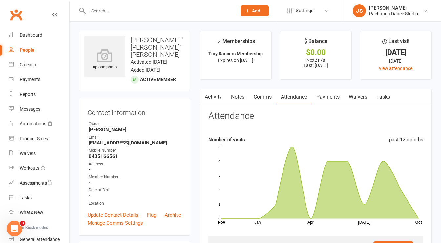
click at [334, 97] on link "Payments" at bounding box center [328, 96] width 33 height 15
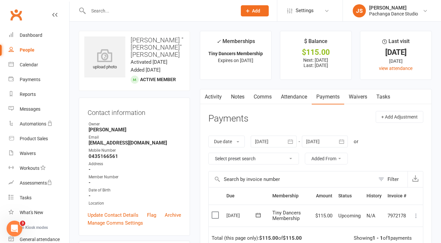
click at [417, 215] on icon at bounding box center [416, 215] width 7 height 7
click at [399, 239] on link "Mark as Paid (POS)" at bounding box center [387, 241] width 65 height 13
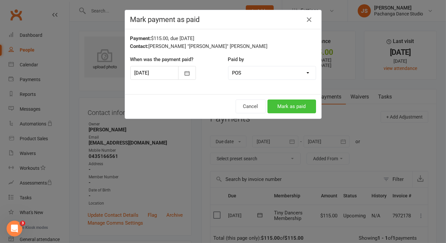
click at [283, 102] on button "Mark as paid" at bounding box center [292, 106] width 49 height 14
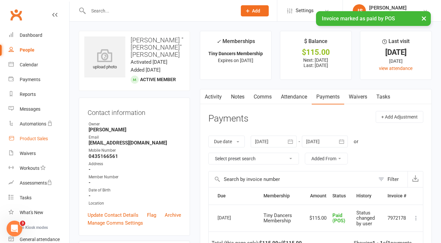
click at [28, 142] on link "Product Sales" at bounding box center [39, 138] width 61 height 15
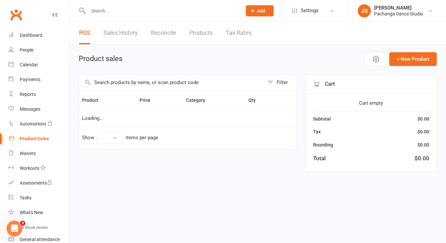
select select "50"
click at [135, 80] on input "text" at bounding box center [171, 82] width 185 height 15
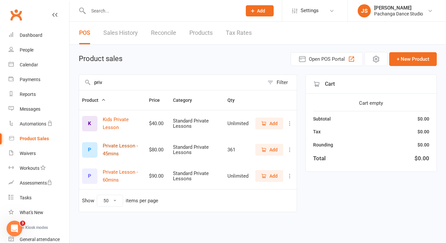
type input "priv"
click at [121, 146] on button "Private Lesson - 45mins" at bounding box center [123, 150] width 40 height 16
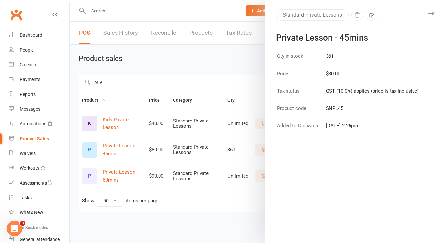
click at [216, 142] on div at bounding box center [258, 121] width 377 height 243
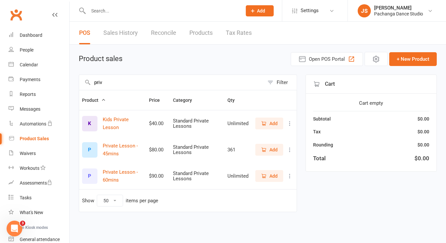
click at [268, 149] on span "Add" at bounding box center [269, 149] width 17 height 7
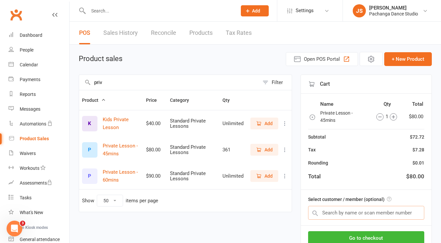
click at [365, 210] on input "text" at bounding box center [366, 213] width 116 height 14
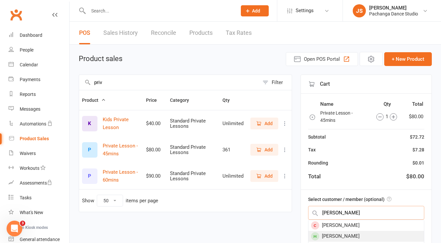
type input "[PERSON_NAME]"
click at [337, 234] on div "[PERSON_NAME]" at bounding box center [367, 236] width 116 height 11
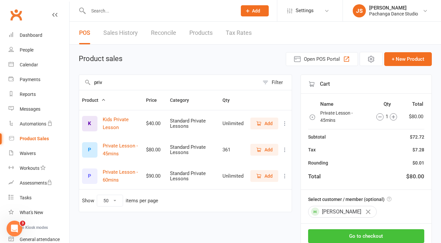
click at [343, 236] on button "Go to checkout" at bounding box center [366, 236] width 116 height 14
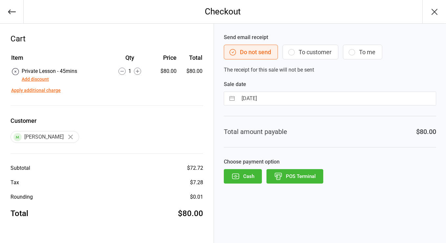
click at [34, 79] on button "Add discount" at bounding box center [35, 79] width 27 height 7
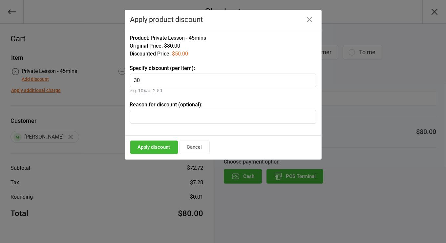
type input "30"
click at [160, 114] on input "text" at bounding box center [223, 117] width 187 height 14
type input "30mins"
click at [151, 145] on button "Apply discount" at bounding box center [154, 147] width 48 height 13
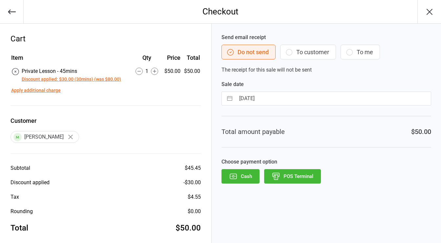
click at [243, 176] on button "Cash" at bounding box center [241, 176] width 38 height 14
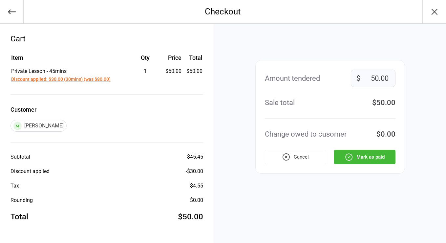
click at [378, 157] on button "Mark as paid" at bounding box center [364, 157] width 61 height 14
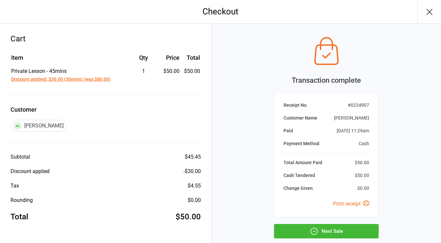
click at [322, 234] on button "Next Sale" at bounding box center [326, 231] width 105 height 14
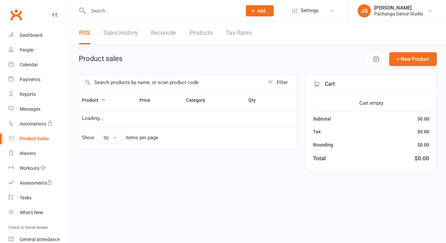
select select "50"
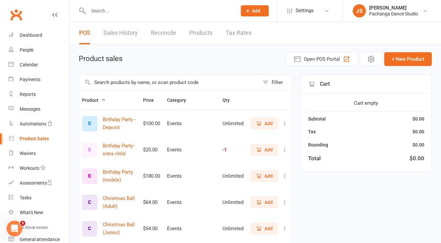
click at [99, 11] on input "text" at bounding box center [159, 10] width 146 height 9
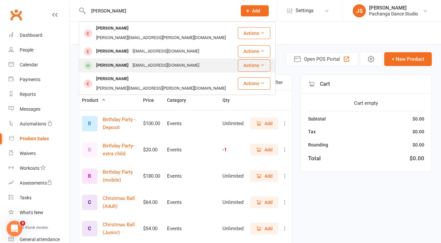
type input "[PERSON_NAME]"
click at [102, 61] on div "[PERSON_NAME]" at bounding box center [112, 66] width 36 height 10
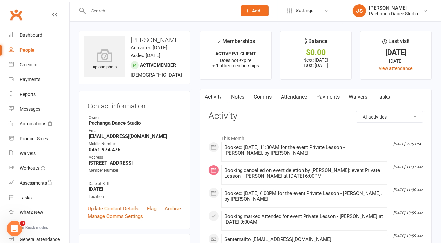
click at [100, 10] on input "text" at bounding box center [159, 10] width 146 height 9
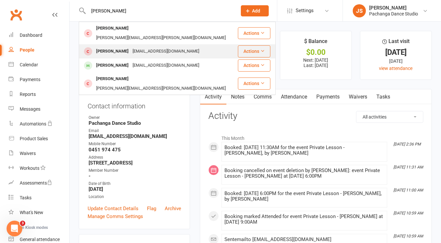
type input "[PERSON_NAME]"
click at [103, 47] on div "[PERSON_NAME]" at bounding box center [112, 52] width 36 height 10
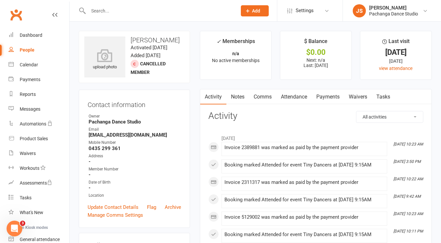
click at [101, 10] on input "text" at bounding box center [159, 10] width 146 height 9
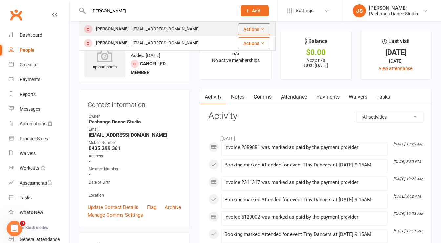
type input "[PERSON_NAME]"
click at [100, 31] on div "[PERSON_NAME]" at bounding box center [112, 29] width 36 height 10
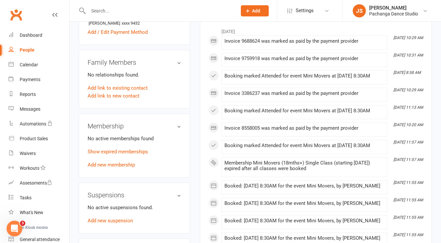
scroll to position [240, 0]
click at [119, 167] on link "Add new membership" at bounding box center [111, 164] width 47 height 6
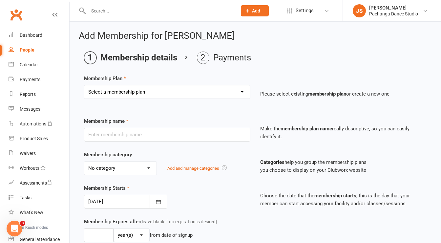
click at [131, 90] on select "Select a membership plan Create new Membership Plan Single Class Pass 5 Class P…" at bounding box center [167, 91] width 166 height 13
select select "13"
click at [84, 85] on select "Select a membership plan Create new Membership Plan Single Class Pass 5 Class P…" at bounding box center [167, 91] width 166 height 13
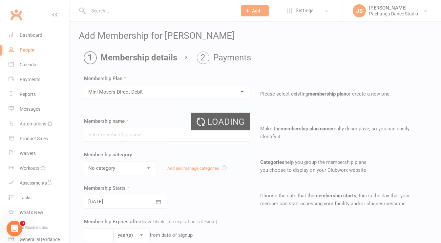
type input "Mini Movers Direct Debit"
select select "5"
select select "1"
type input "1"
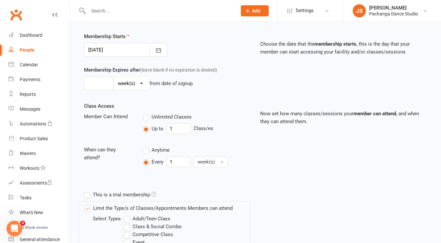
scroll to position [154, 0]
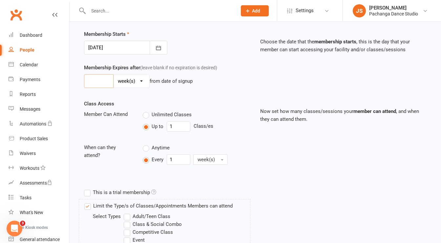
click at [102, 75] on input "number" at bounding box center [99, 81] width 30 height 14
type input "10"
click at [167, 92] on div "Membership Expires after (leave blank if no expiration is desired) 10 day(s) we…" at bounding box center [255, 82] width 353 height 36
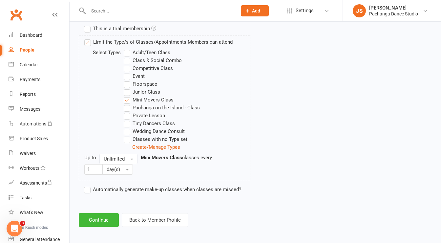
scroll to position [215, 0]
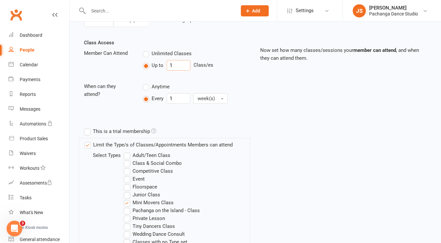
click at [177, 64] on input "1" at bounding box center [179, 65] width 24 height 11
type input "10"
click at [150, 85] on label "Anytime" at bounding box center [156, 87] width 27 height 8
click at [147, 83] on input "Anytime" at bounding box center [145, 83] width 4 height 0
type input "0"
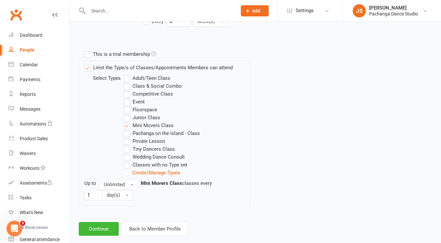
scroll to position [301, 0]
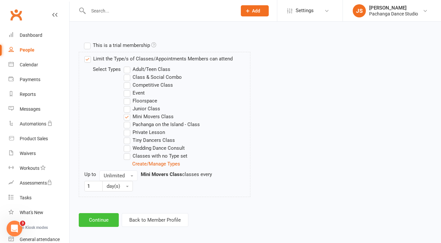
click at [92, 214] on button "Continue" at bounding box center [99, 220] width 40 height 14
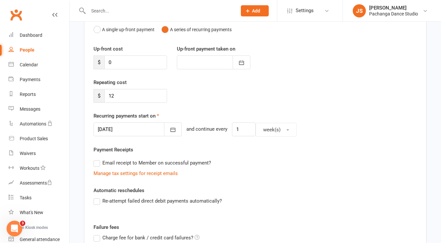
scroll to position [85, 0]
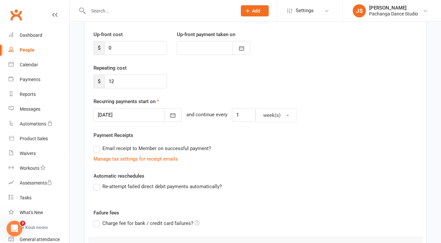
click at [98, 149] on label "Email receipt to Member on successful payment?" at bounding box center [153, 148] width 118 height 8
click at [98, 144] on input "Email receipt to Member on successful payment?" at bounding box center [96, 144] width 4 height 0
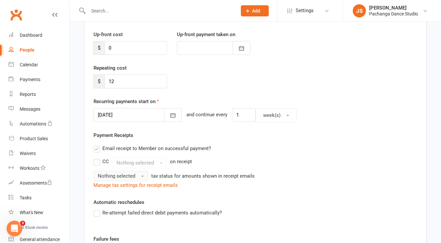
click at [116, 175] on span "Nothing selected" at bounding box center [116, 176] width 37 height 6
click at [118, 189] on link "Inc tax" at bounding box center [126, 190] width 65 height 13
click at [225, 190] on div "Member will pay with A single up-front payment A series of recurring payments U…" at bounding box center [255, 158] width 343 height 338
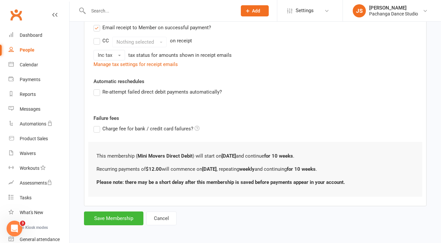
scroll to position [206, 0]
click at [120, 218] on button "Save Membership" at bounding box center [113, 218] width 59 height 14
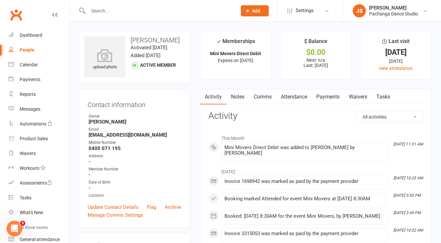
click at [326, 98] on link "Payments" at bounding box center [328, 96] width 33 height 15
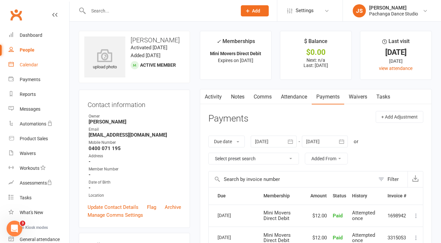
click at [35, 61] on link "Calendar" at bounding box center [39, 64] width 61 height 15
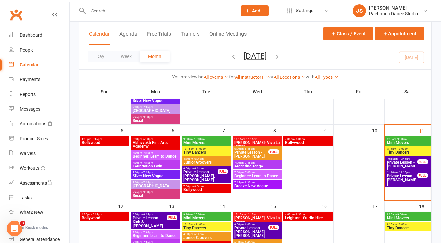
scroll to position [117, 0]
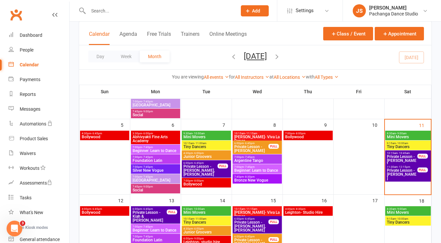
click at [416, 134] on span "8:30am - 9:00am" at bounding box center [408, 133] width 43 height 3
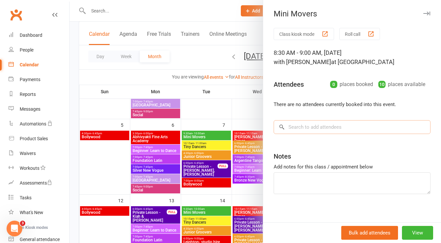
click at [315, 127] on input "search" at bounding box center [352, 127] width 157 height 14
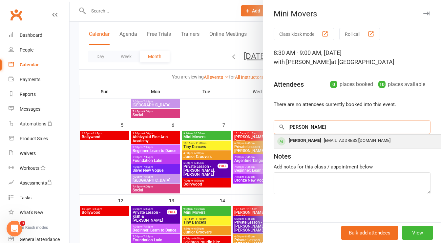
type input "[PERSON_NAME]"
click at [303, 141] on div "[PERSON_NAME]" at bounding box center [305, 141] width 38 height 10
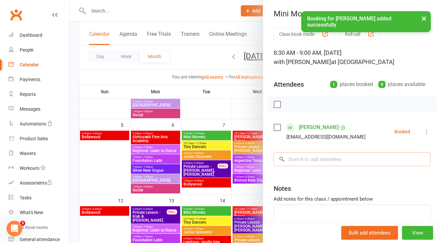
click at [302, 156] on input "search" at bounding box center [352, 159] width 157 height 14
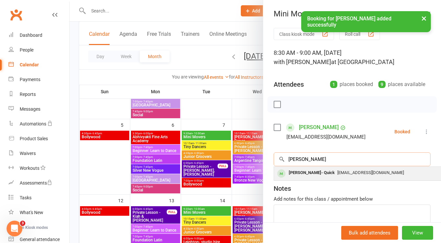
type input "[PERSON_NAME]"
click at [297, 169] on div "[PERSON_NAME]- Quick" at bounding box center [311, 173] width 51 height 10
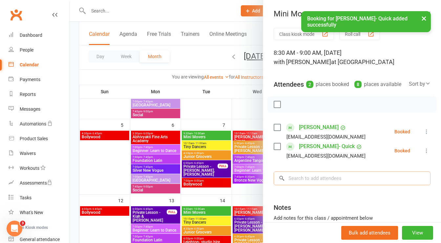
click at [308, 183] on input "search" at bounding box center [352, 178] width 157 height 14
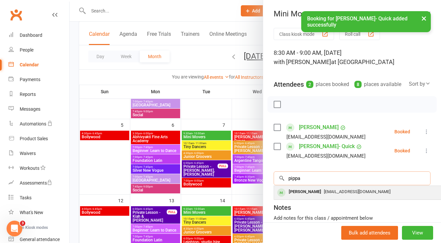
type input "pippa"
click at [297, 197] on div "[PERSON_NAME]" at bounding box center [305, 192] width 38 height 10
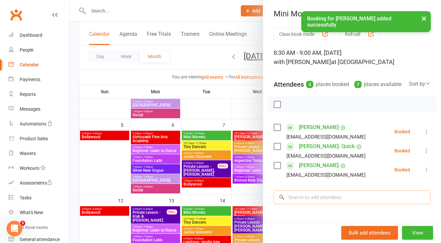
click at [306, 204] on input "search" at bounding box center [352, 197] width 157 height 14
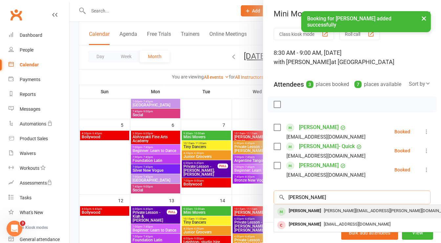
type input "[PERSON_NAME]"
click at [294, 216] on div "[PERSON_NAME]" at bounding box center [305, 211] width 38 height 10
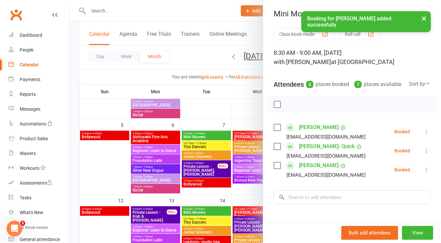
scroll to position [12, 0]
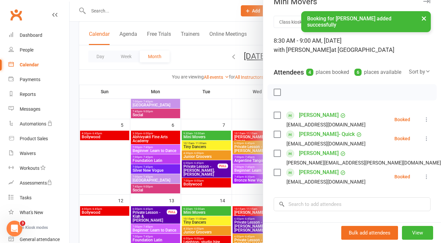
click at [274, 96] on label at bounding box center [277, 92] width 7 height 7
click at [290, 98] on button "button" at bounding box center [291, 92] width 11 height 11
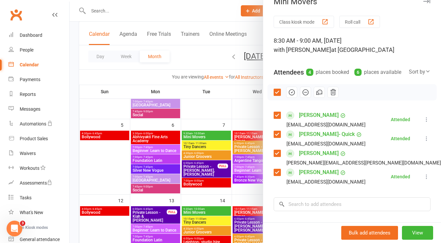
click at [424, 2] on icon "button" at bounding box center [427, 1] width 7 height 4
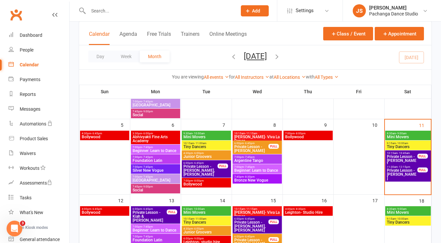
click at [421, 145] on span "Tiny Dancers" at bounding box center [408, 147] width 43 height 4
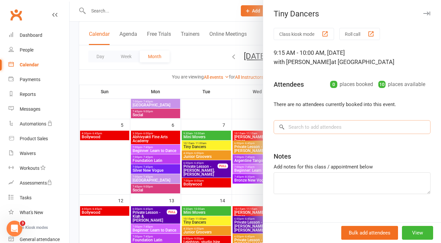
click at [309, 127] on input "search" at bounding box center [352, 127] width 157 height 14
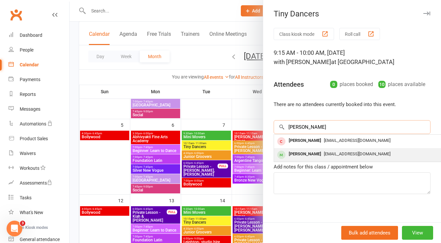
type input "[PERSON_NAME]"
click at [288, 155] on div "[PERSON_NAME]" at bounding box center [305, 154] width 38 height 10
